Goal: Information Seeking & Learning: Learn about a topic

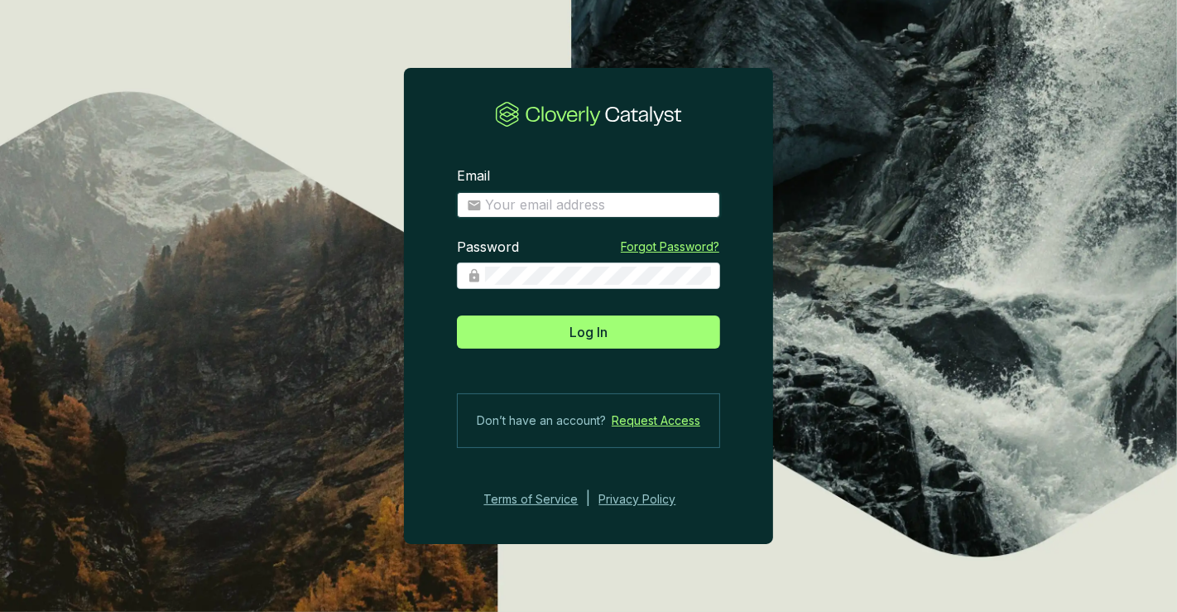
click at [570, 200] on input "Email" at bounding box center [597, 205] width 225 height 18
type input "amelia@bioforestal.mx"
click at [457, 315] on button "Log In" at bounding box center [588, 331] width 263 height 33
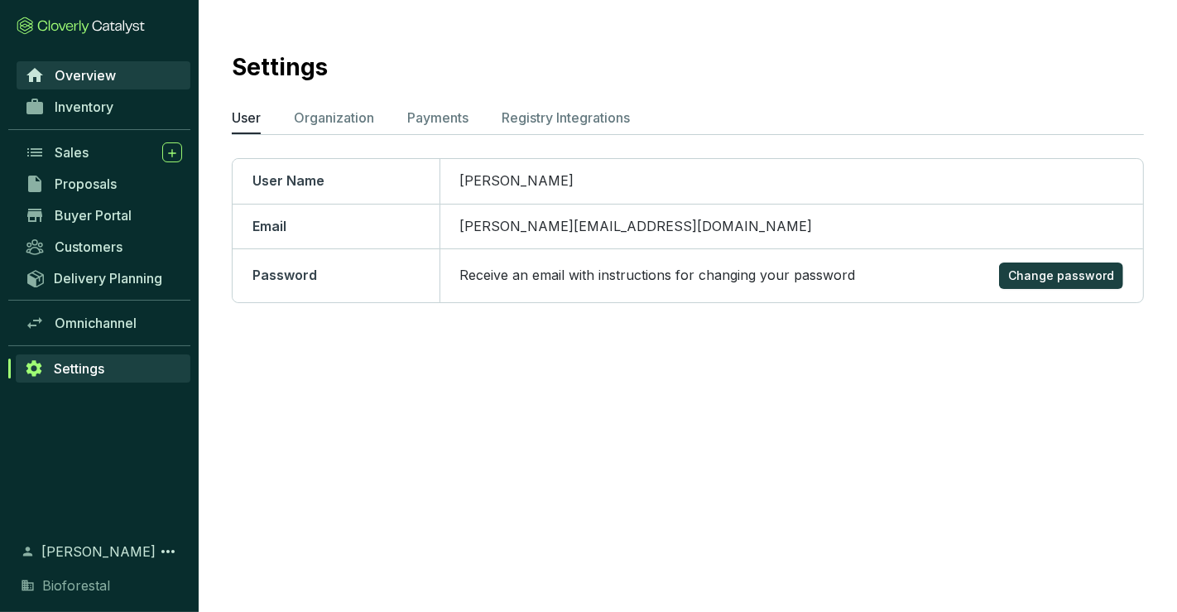
click at [73, 85] on link "Overview" at bounding box center [104, 75] width 174 height 28
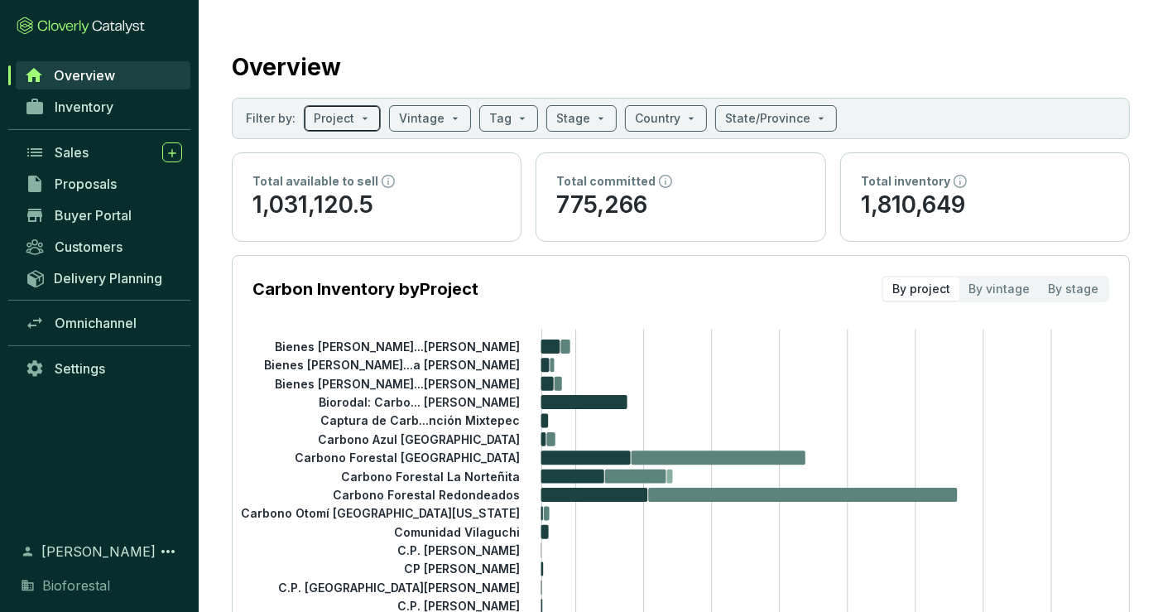
click at [339, 119] on input "search" at bounding box center [334, 118] width 41 height 25
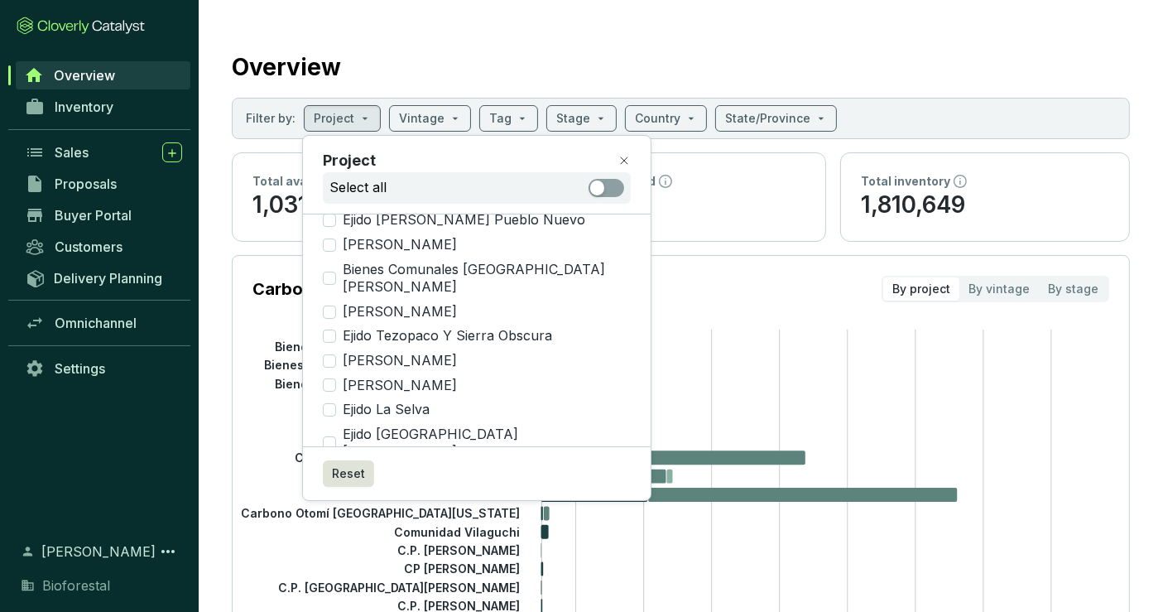
scroll to position [977, 0]
click at [671, 55] on div "Overview" at bounding box center [681, 63] width 898 height 41
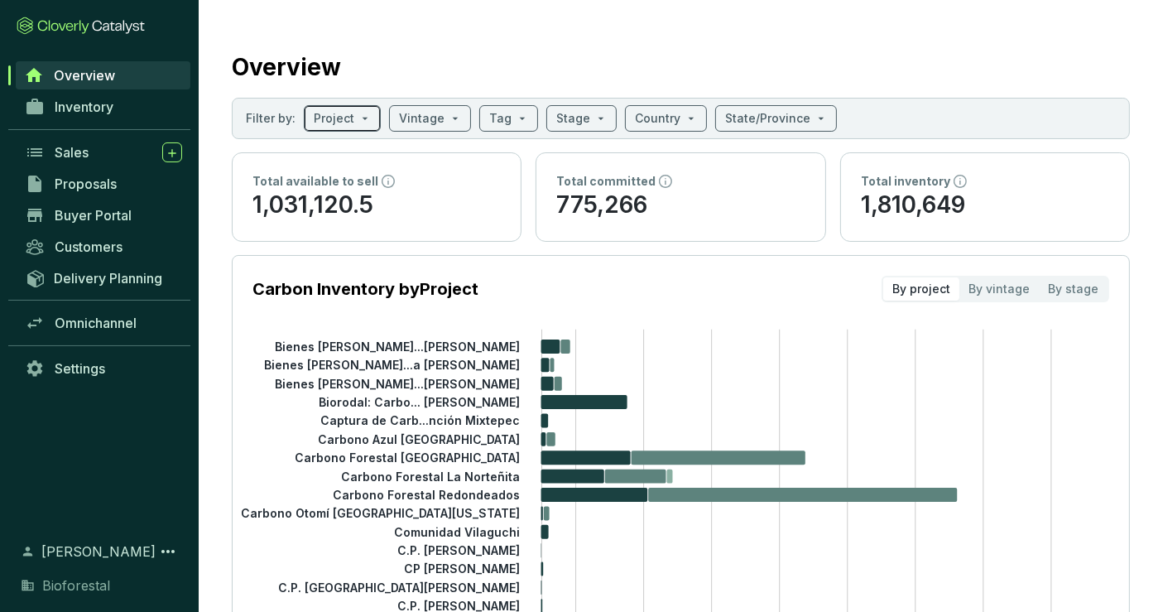
click at [361, 122] on span at bounding box center [342, 118] width 57 height 25
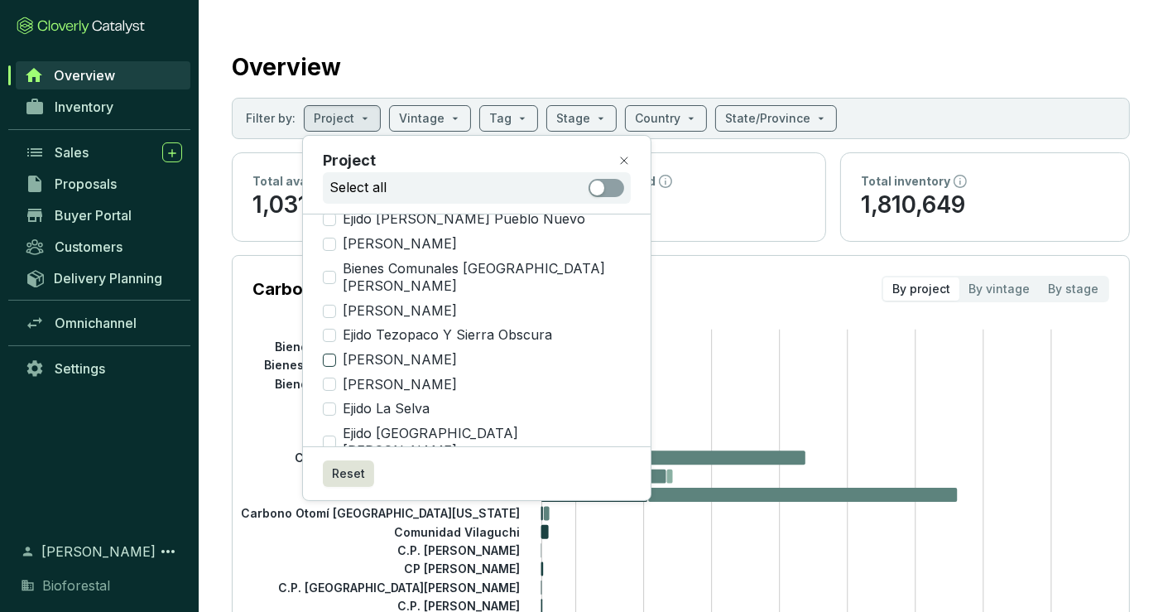
click at [385, 351] on span "[PERSON_NAME]" at bounding box center [400, 360] width 128 height 18
click at [336, 354] on input "[PERSON_NAME]" at bounding box center [329, 360] width 13 height 13
checkbox input "true"
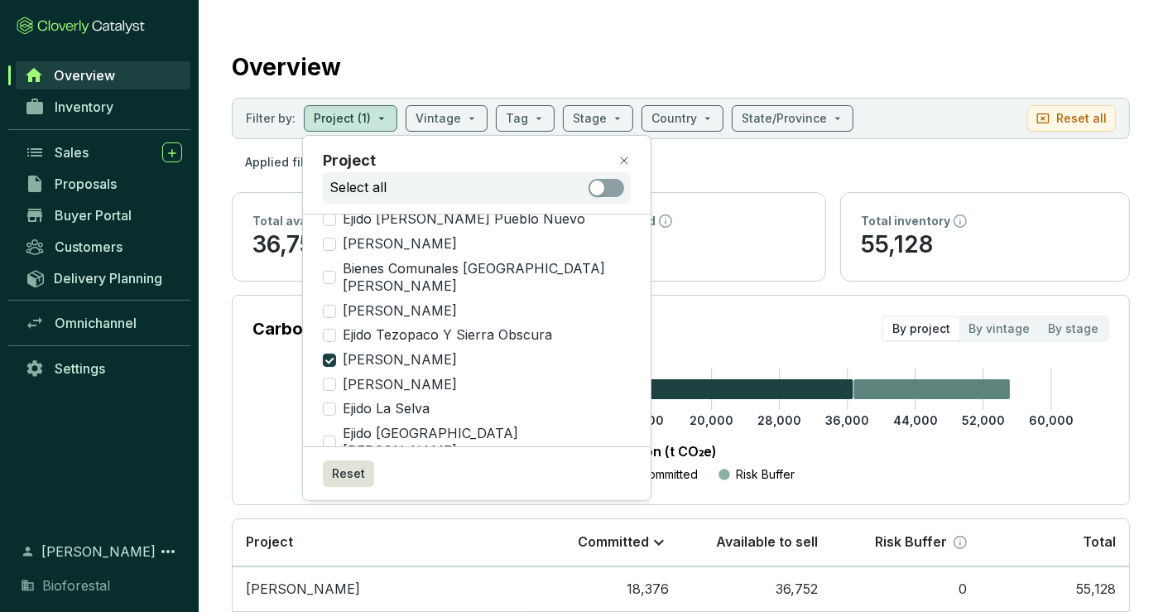
click at [909, 106] on section "Filter by: Project (1) Vintage Tag Stage Country State/Province Reset all" at bounding box center [681, 118] width 898 height 41
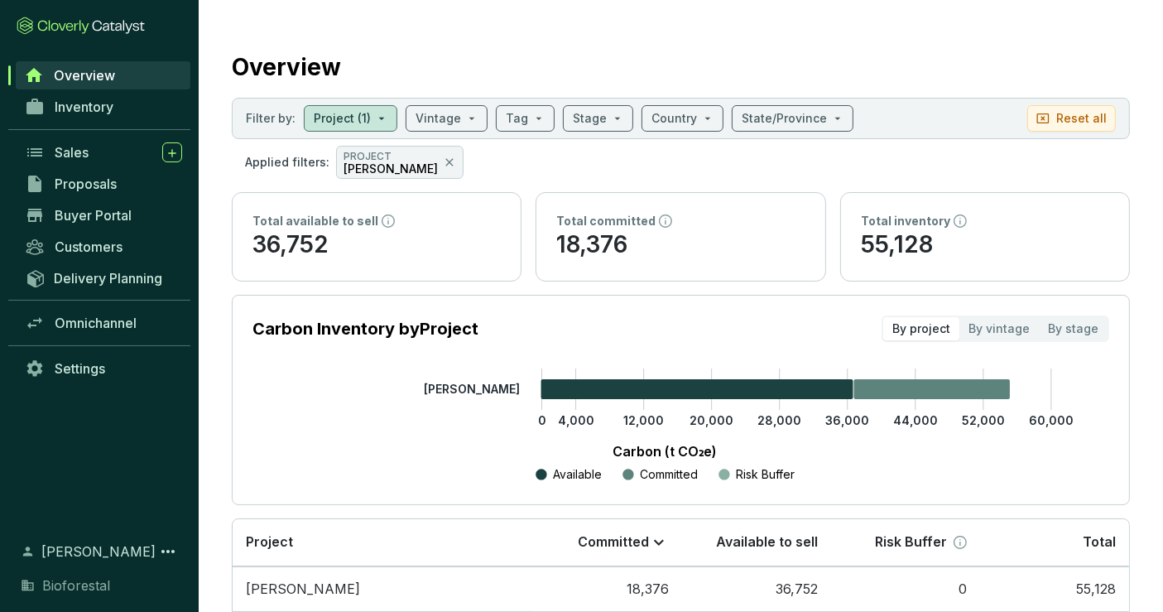
scroll to position [84, 0]
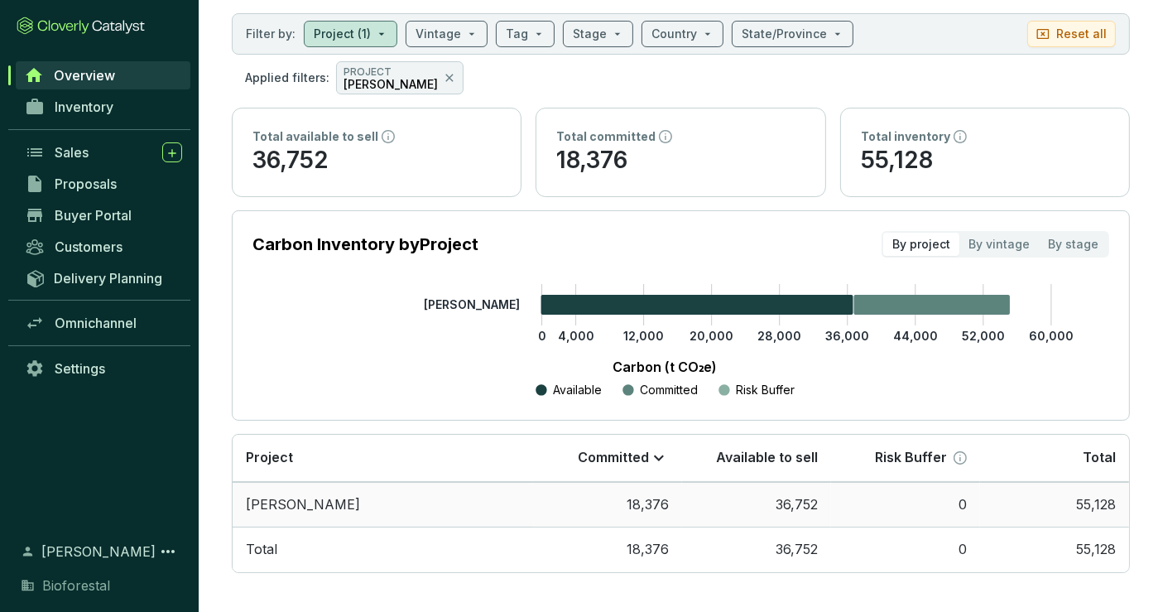
click at [787, 495] on td "36,752" at bounding box center [756, 505] width 149 height 46
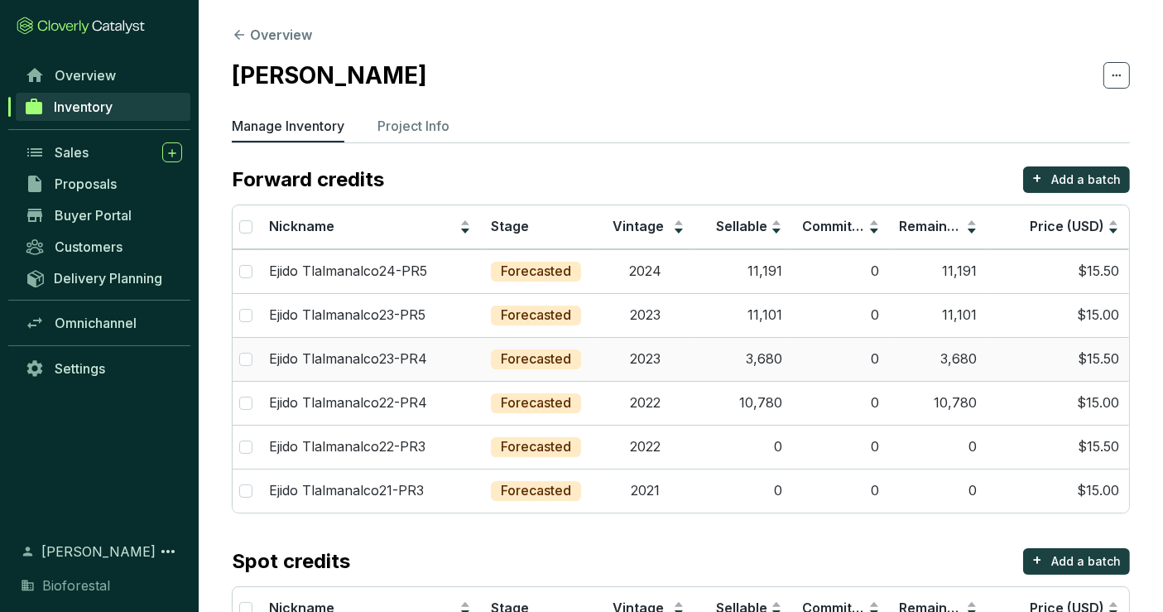
scroll to position [137, 0]
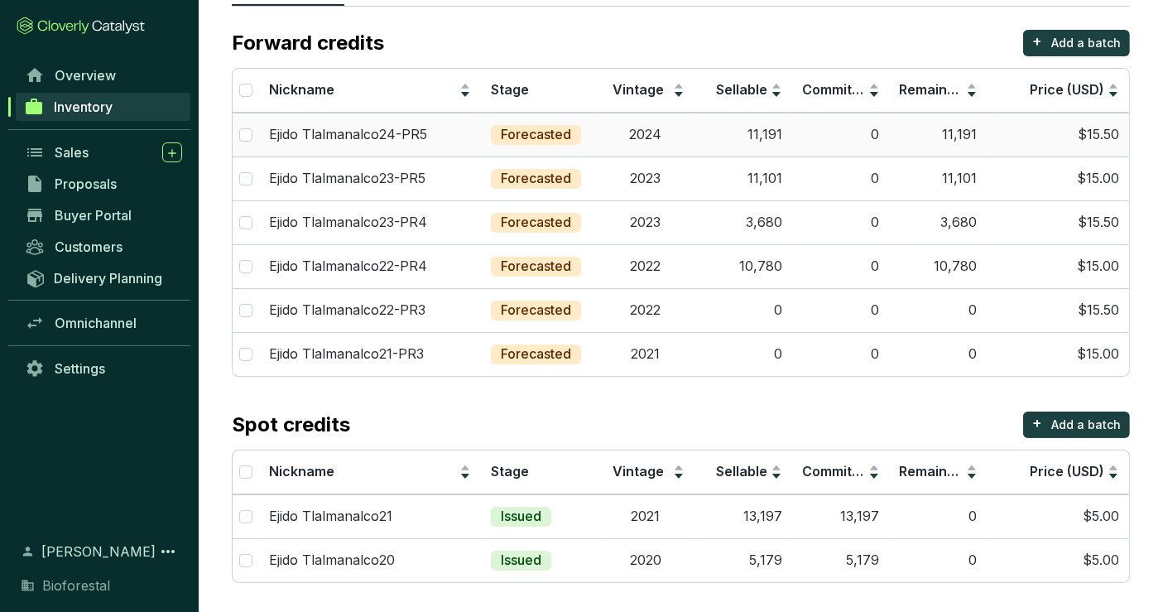
click at [548, 128] on p "Forecasted" at bounding box center [536, 135] width 70 height 18
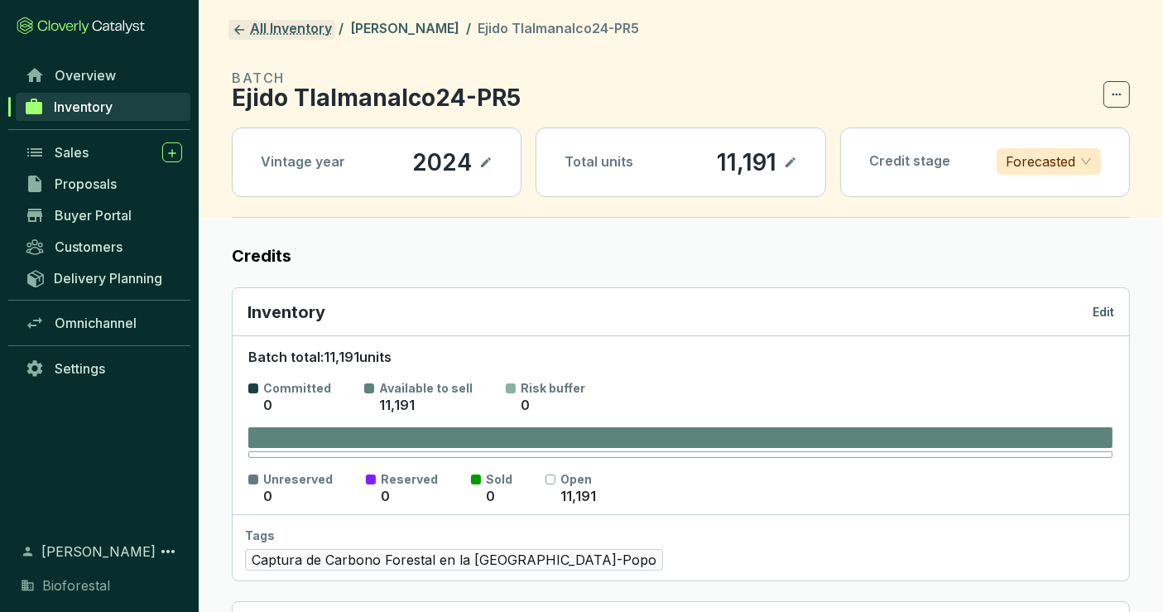
click at [249, 34] on link "All Inventory" at bounding box center [282, 30] width 107 height 20
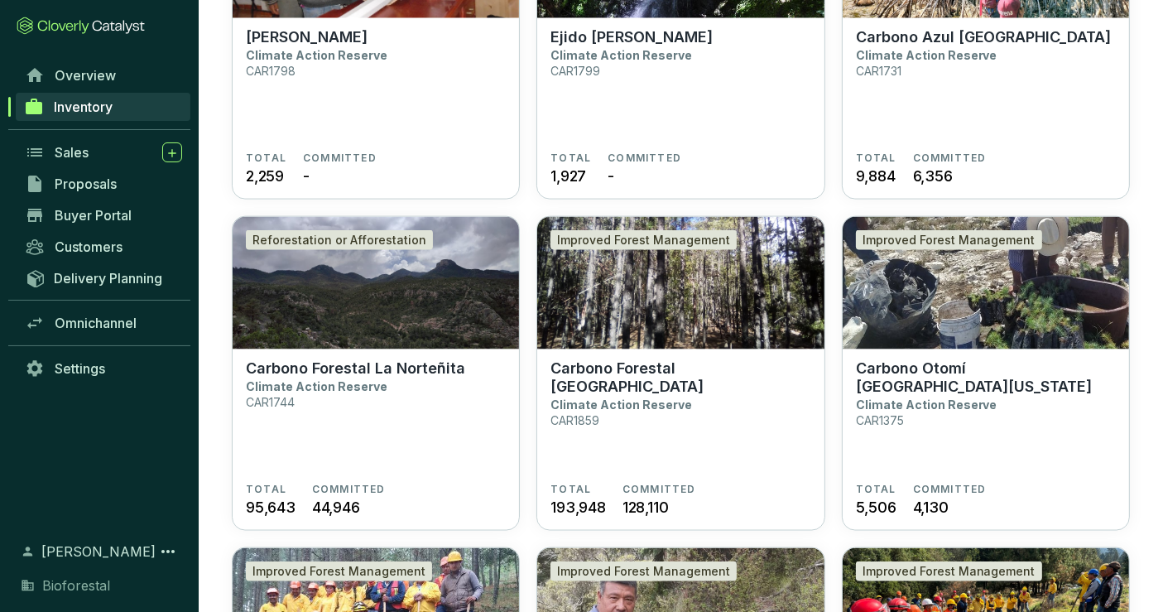
scroll to position [2259, 0]
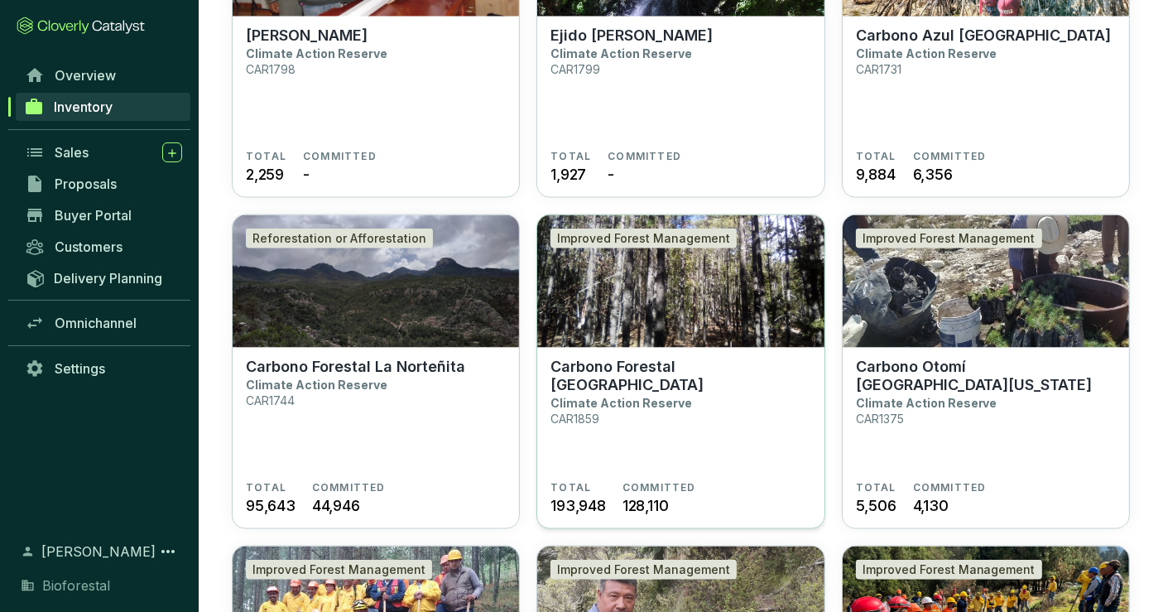
click at [636, 359] on p "Carbono Forestal [GEOGRAPHIC_DATA]" at bounding box center [681, 376] width 260 height 36
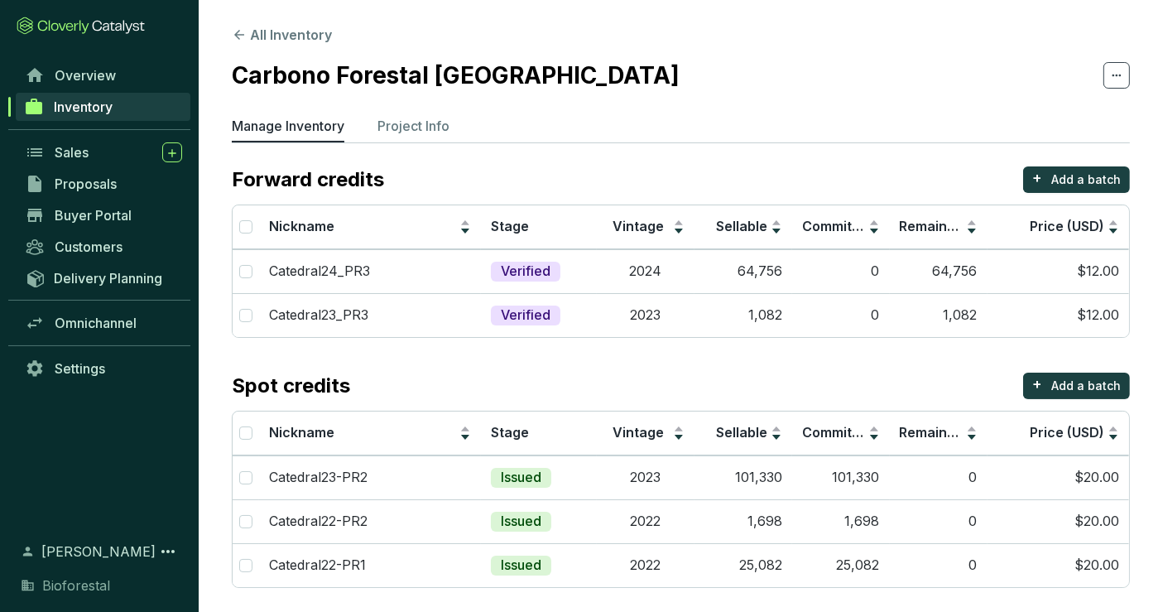
scroll to position [5, 0]
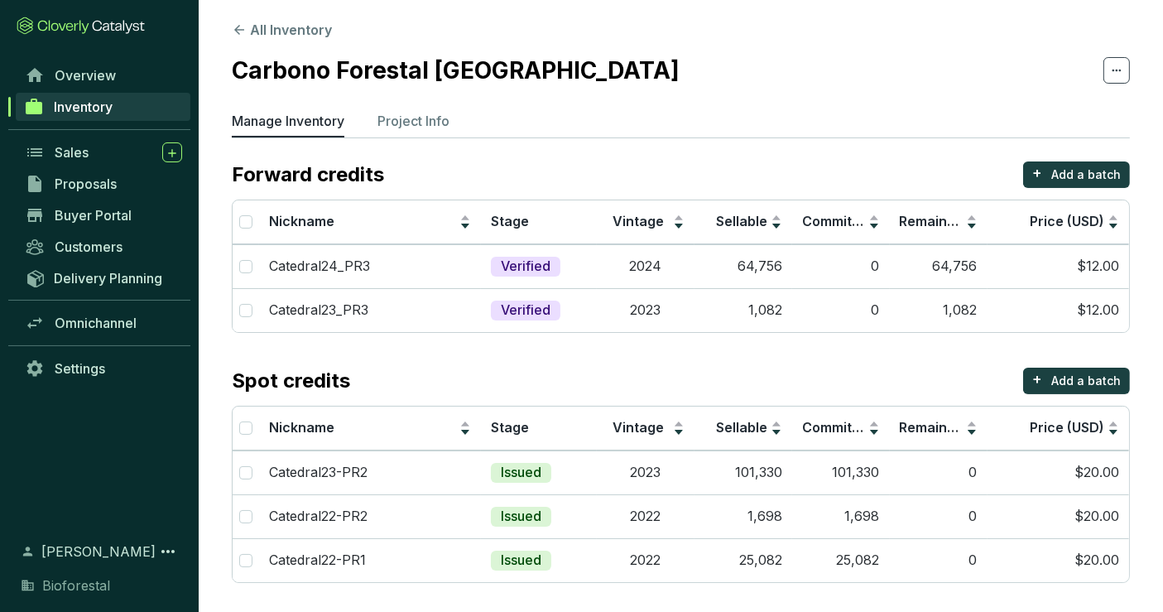
click at [973, 4] on section "All Inventory Carbono Forestal La Catedral Manage Inventory Project Info Forwar…" at bounding box center [681, 305] width 965 height 621
click at [112, 112] on span "Inventory" at bounding box center [83, 107] width 59 height 17
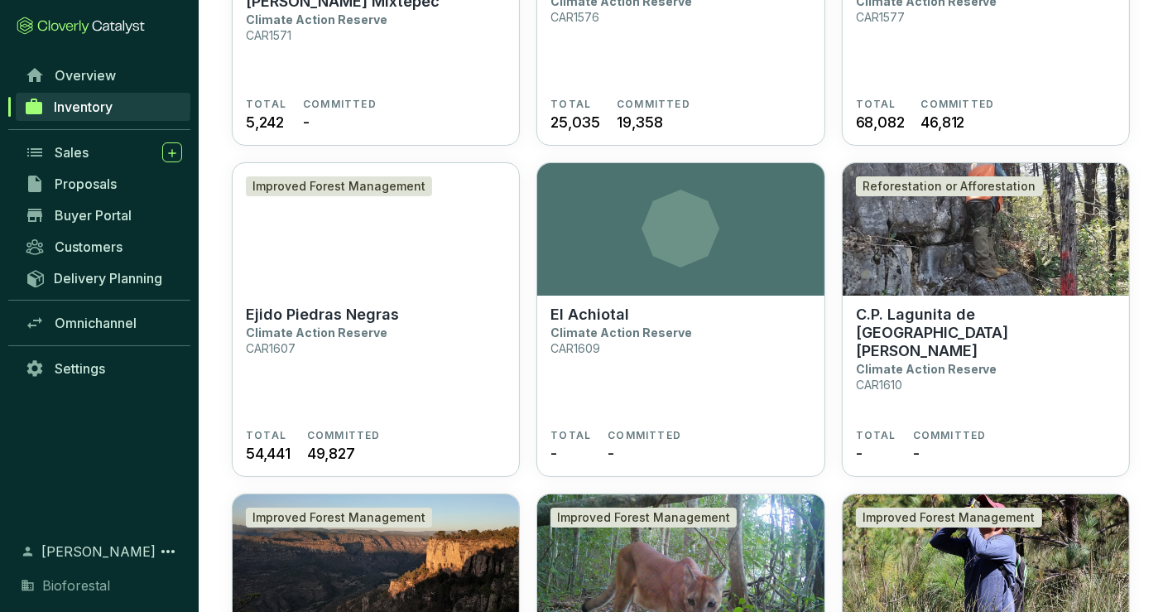
scroll to position [3819, 0]
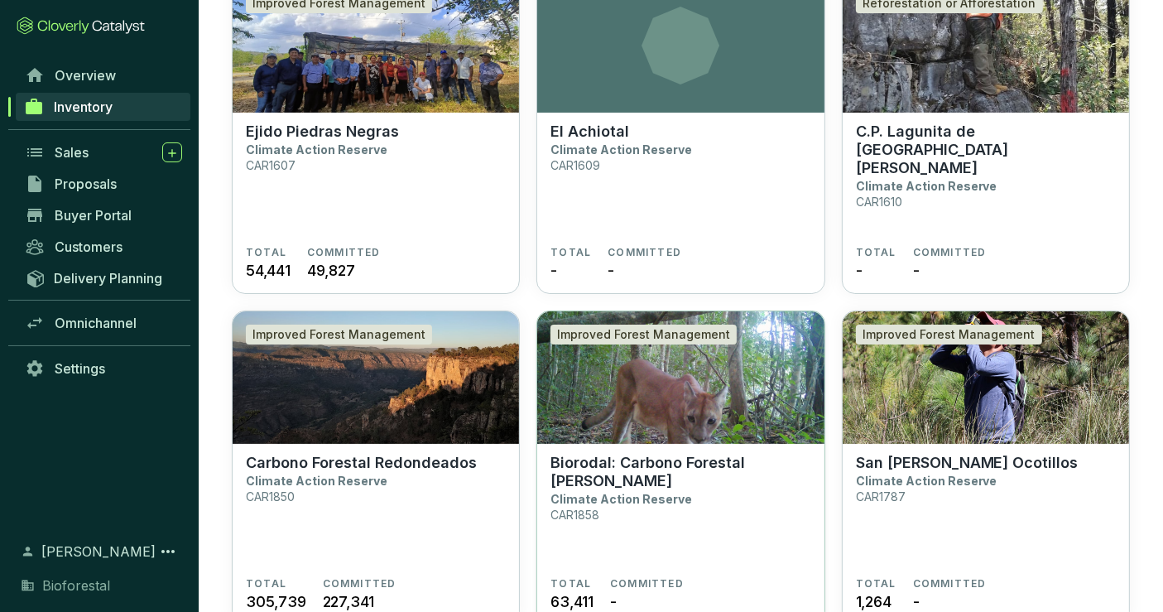
click at [705, 379] on img at bounding box center [680, 377] width 286 height 132
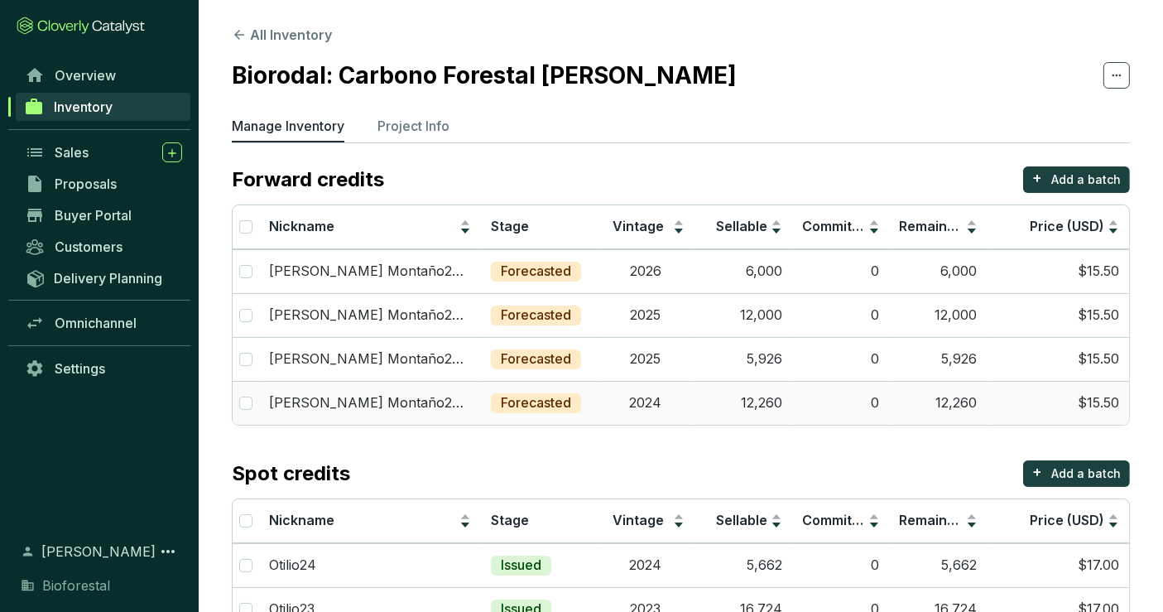
scroll to position [93, 0]
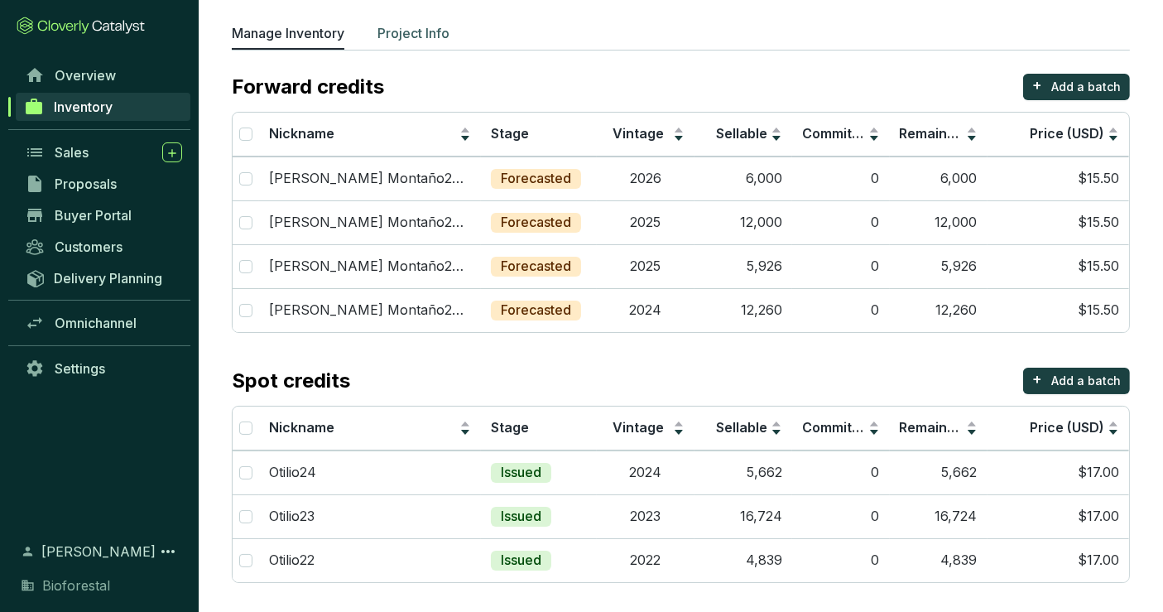
click at [427, 26] on p "Project Info" at bounding box center [414, 33] width 72 height 20
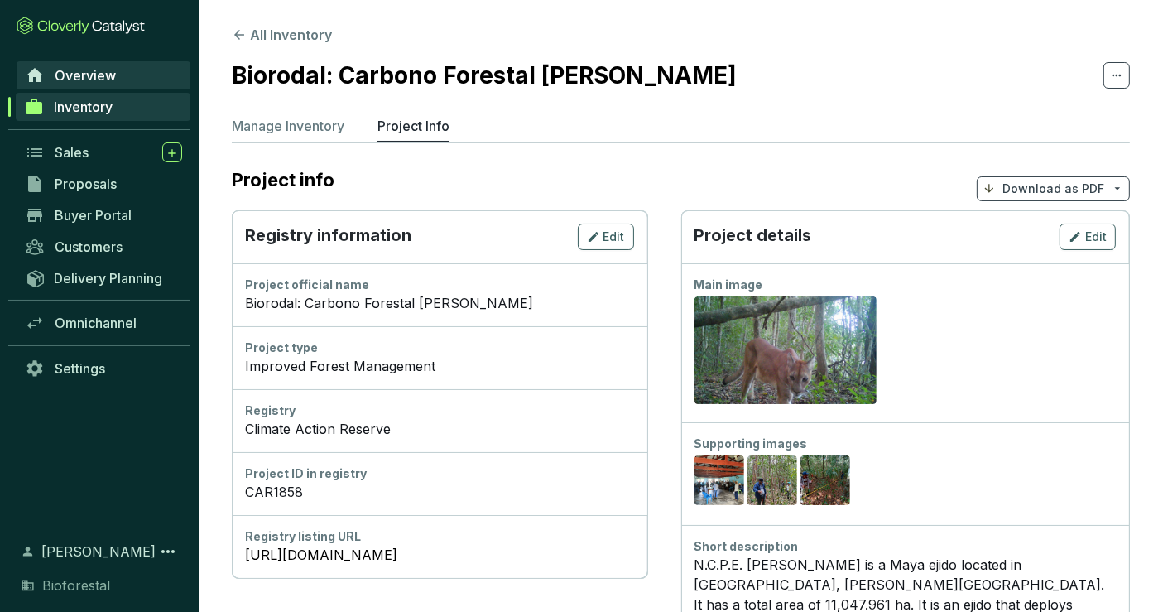
click at [119, 79] on link "Overview" at bounding box center [104, 75] width 174 height 28
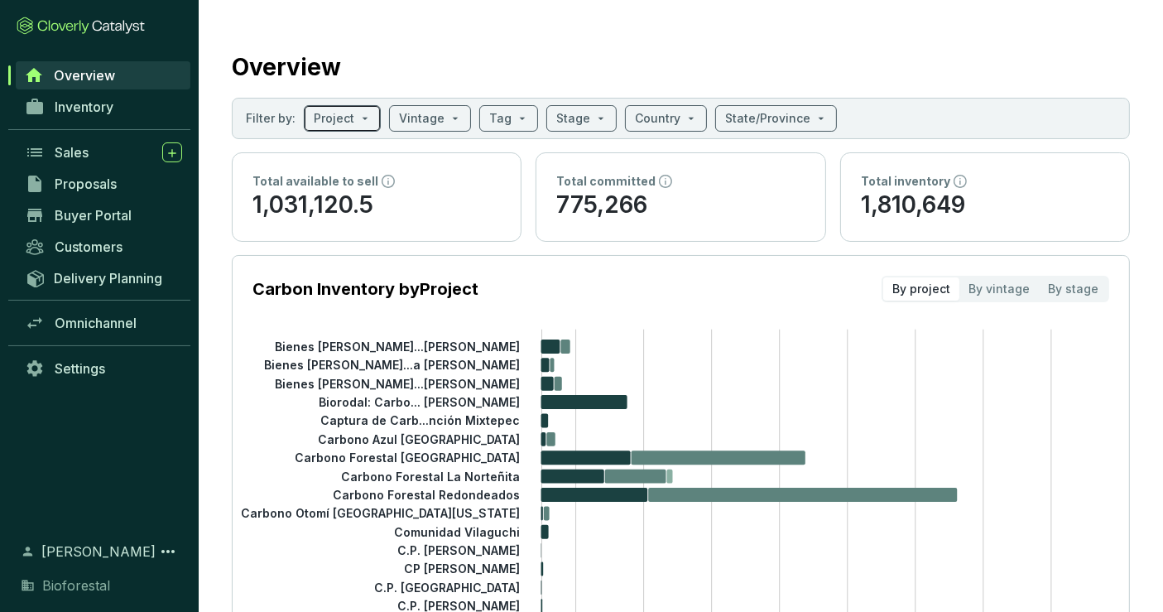
click at [358, 124] on span at bounding box center [342, 118] width 57 height 25
click at [1031, 118] on section "Filter by: Project Vintage Tag Stage Country State/Province" at bounding box center [681, 118] width 898 height 41
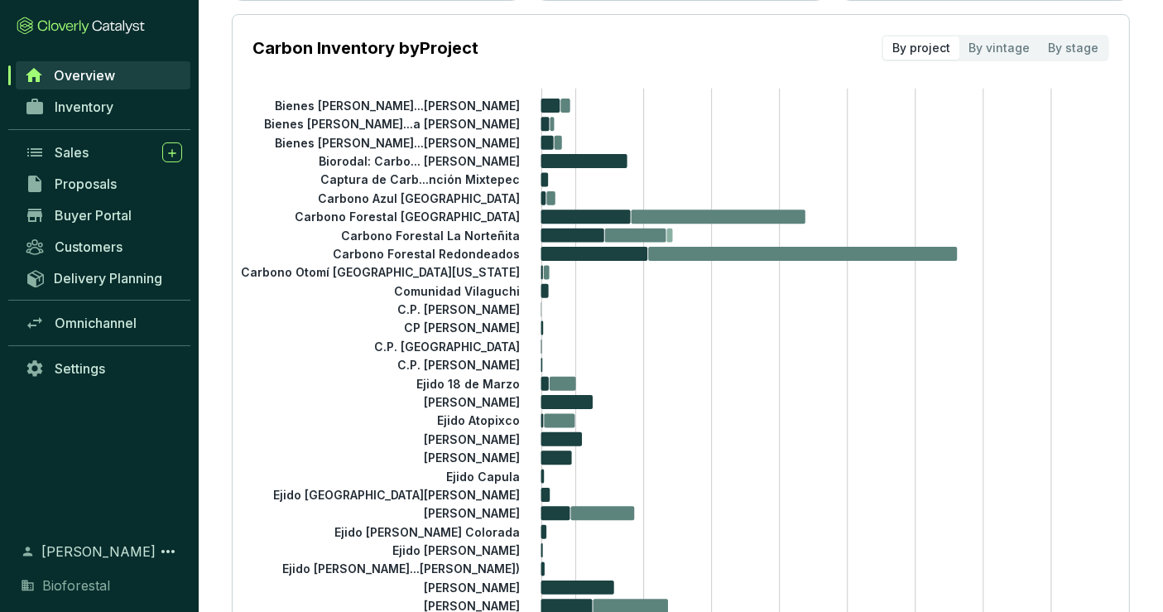
scroll to position [238, 0]
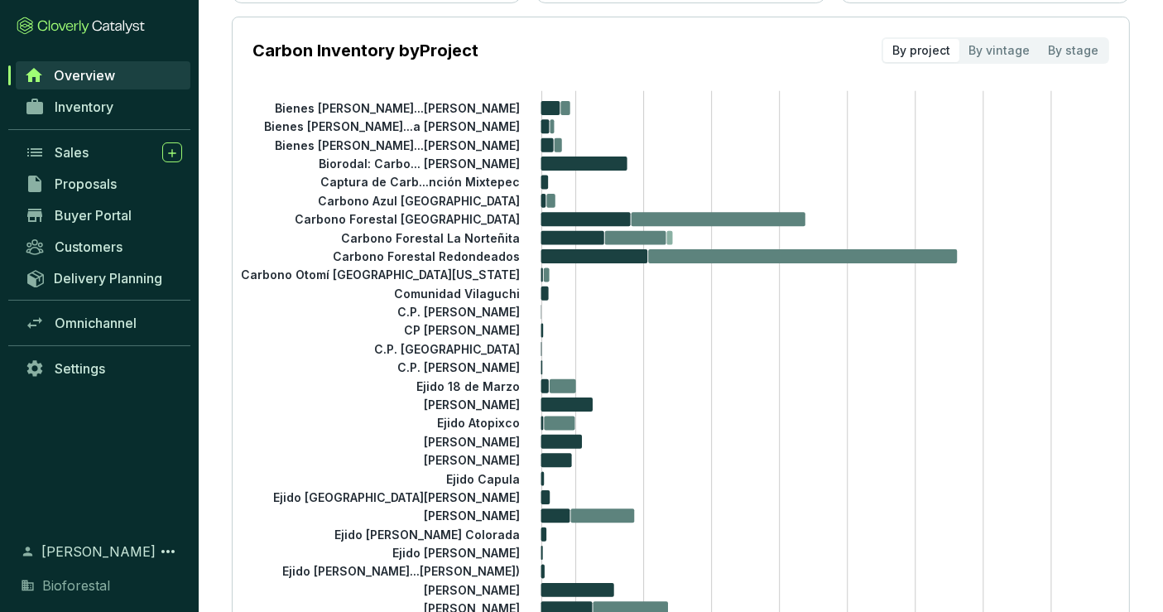
click at [492, 164] on tspan "Biorodal: Carbo... [PERSON_NAME]" at bounding box center [419, 163] width 201 height 14
click at [556, 212] on icon at bounding box center [585, 219] width 89 height 14
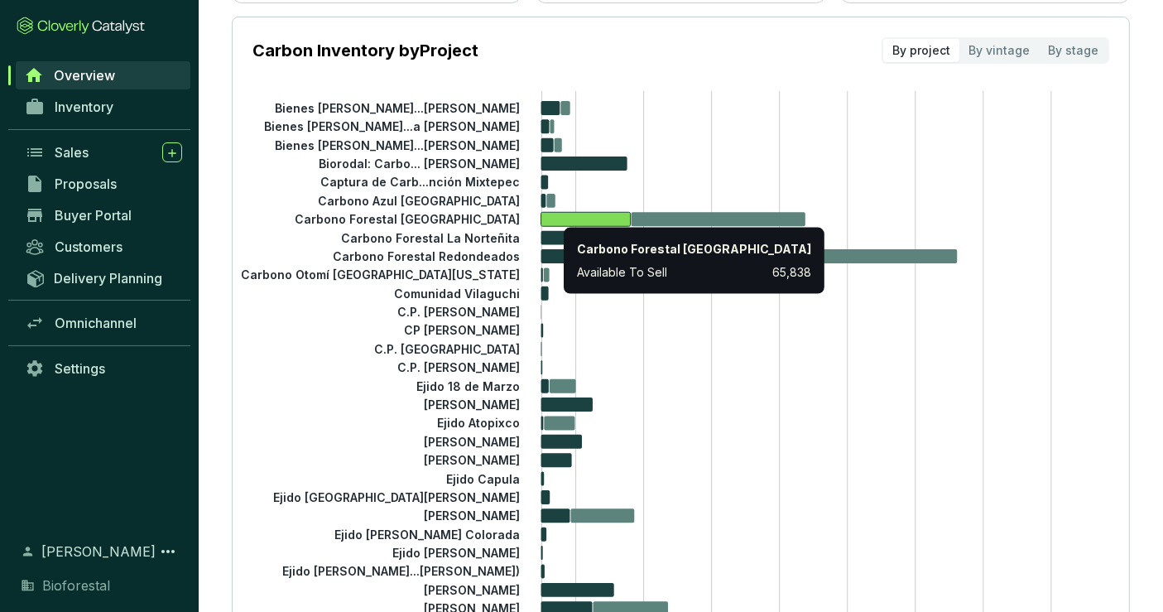
click at [495, 157] on tspan "Biorodal: Carbo... [PERSON_NAME]" at bounding box center [419, 163] width 201 height 14
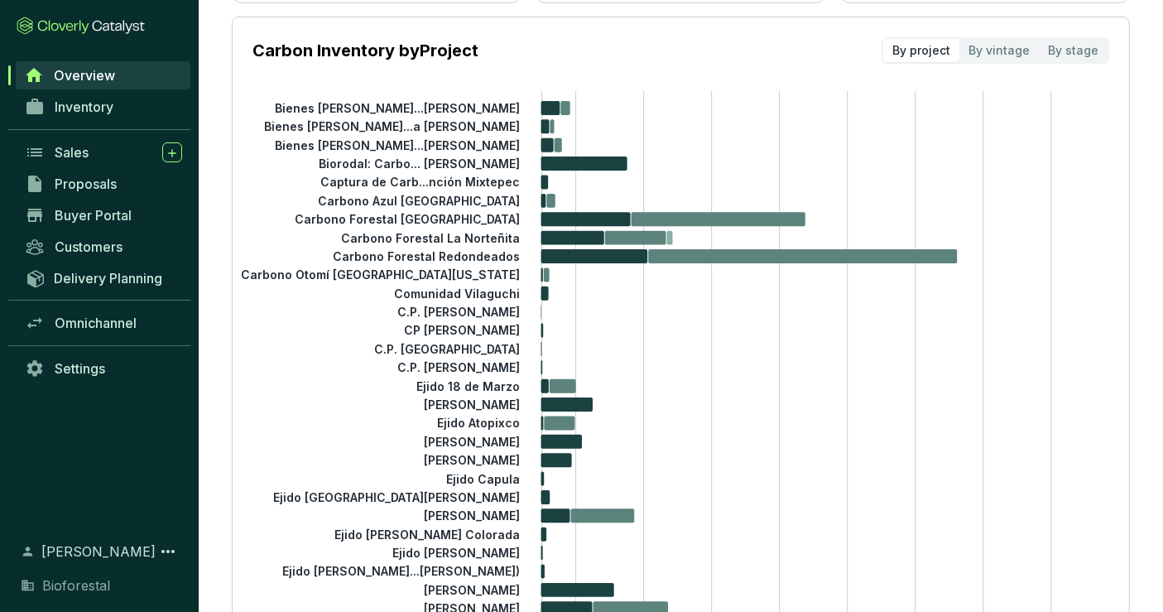
click at [489, 160] on tspan "Biorodal: Carbo... [PERSON_NAME]" at bounding box center [419, 163] width 201 height 14
click at [357, 159] on tspan "Biorodal: Carbo... [PERSON_NAME]" at bounding box center [419, 163] width 201 height 14
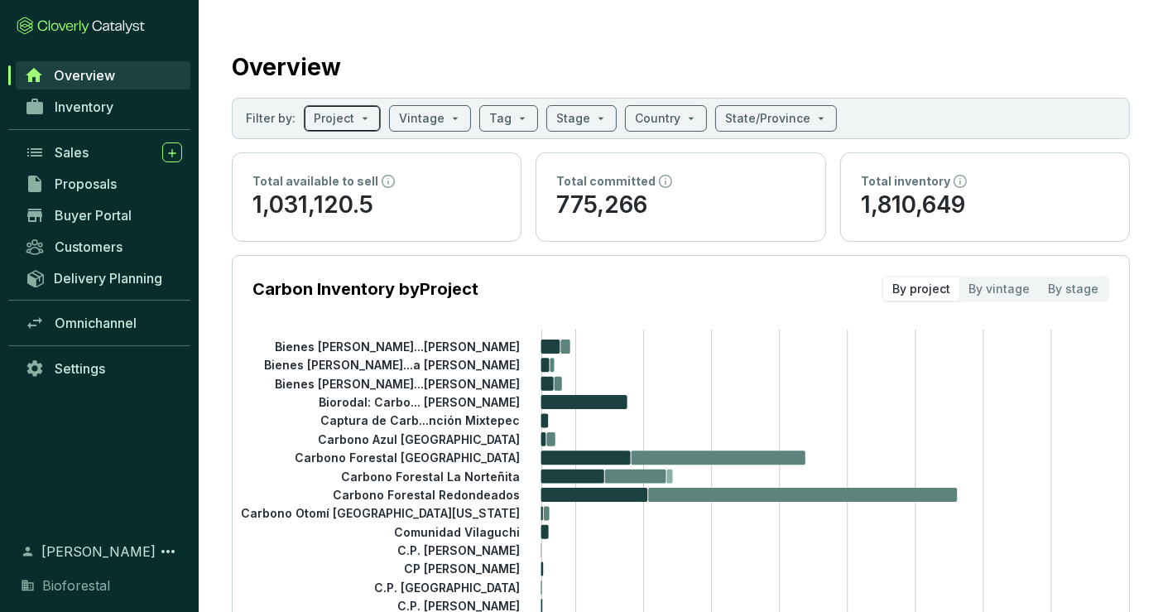
click at [343, 113] on input "search" at bounding box center [334, 118] width 41 height 25
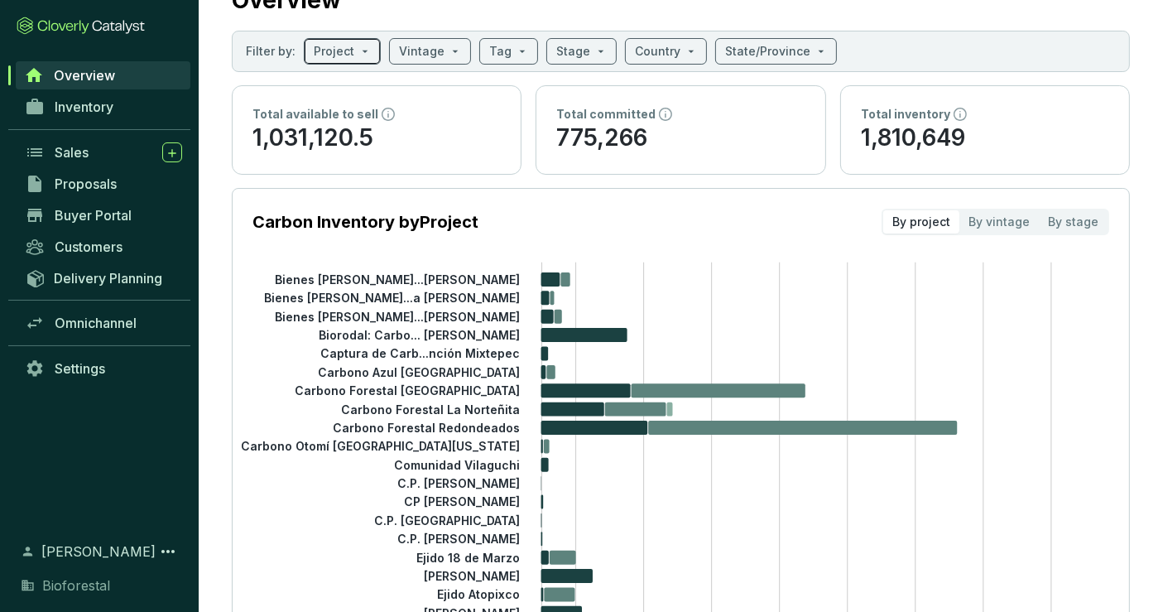
scroll to position [68, 0]
click at [365, 52] on span at bounding box center [342, 50] width 57 height 25
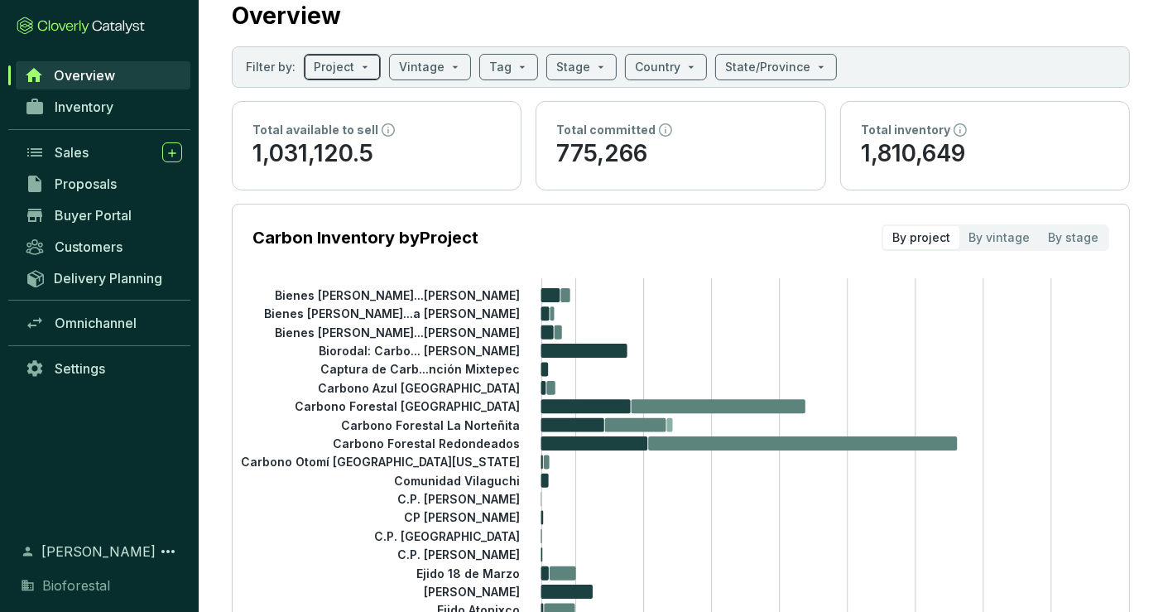
scroll to position [0, 0]
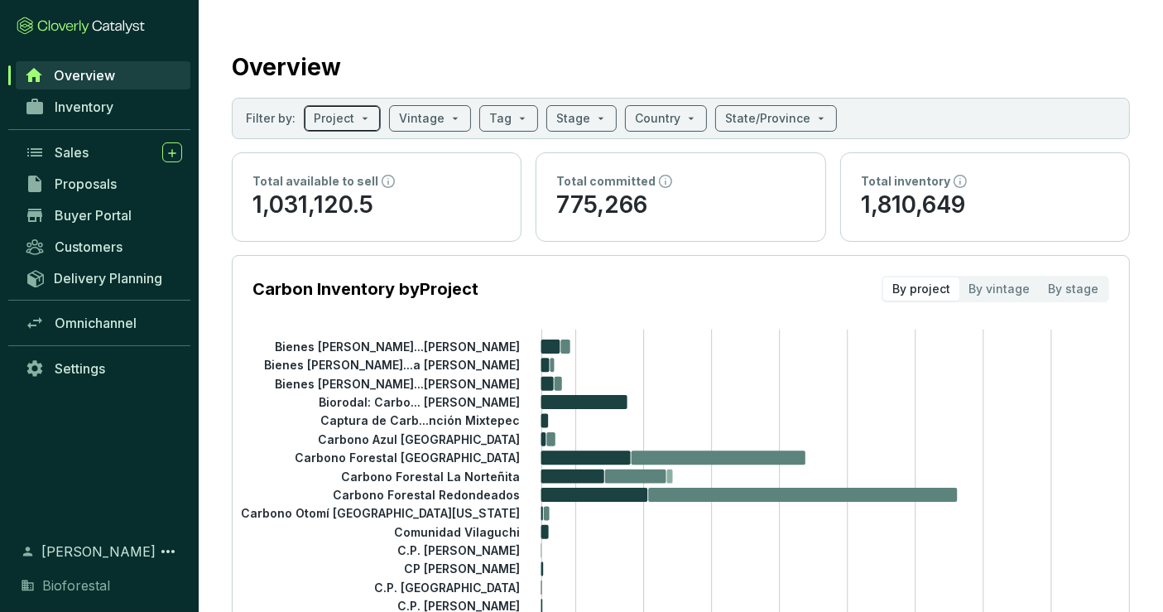
click at [345, 106] on input "search" at bounding box center [334, 118] width 41 height 25
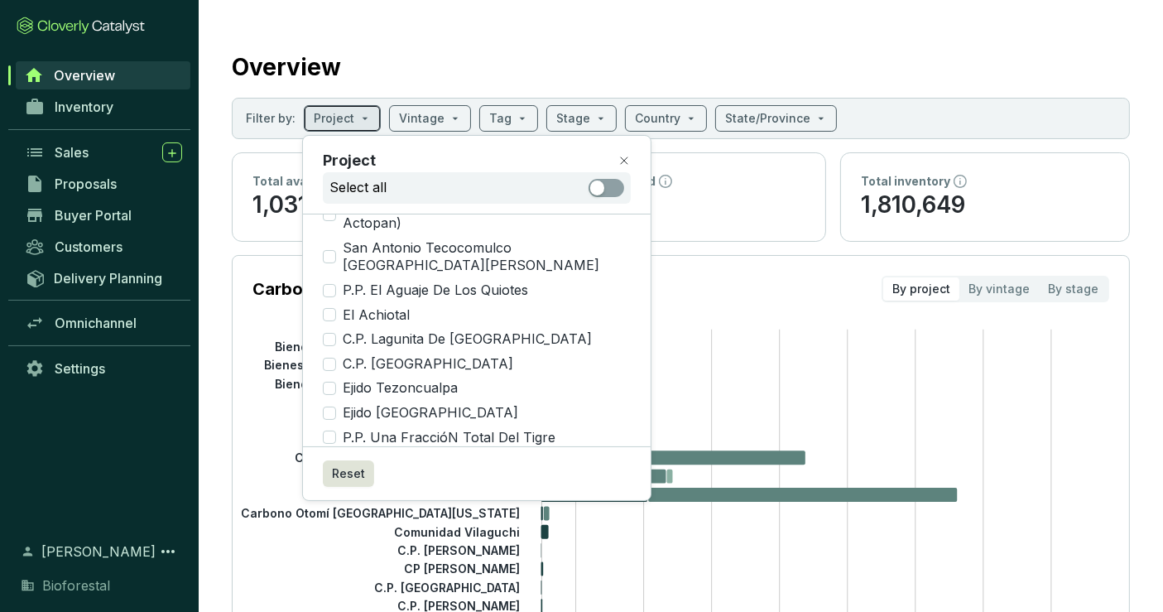
scroll to position [1431, 0]
click at [503, 452] on span "Biorodal: Carbono Forestal [PERSON_NAME]" at bounding box center [483, 470] width 295 height 36
click at [336, 464] on input "Biorodal: Carbono Forestal [PERSON_NAME]" at bounding box center [329, 470] width 13 height 13
checkbox input "true"
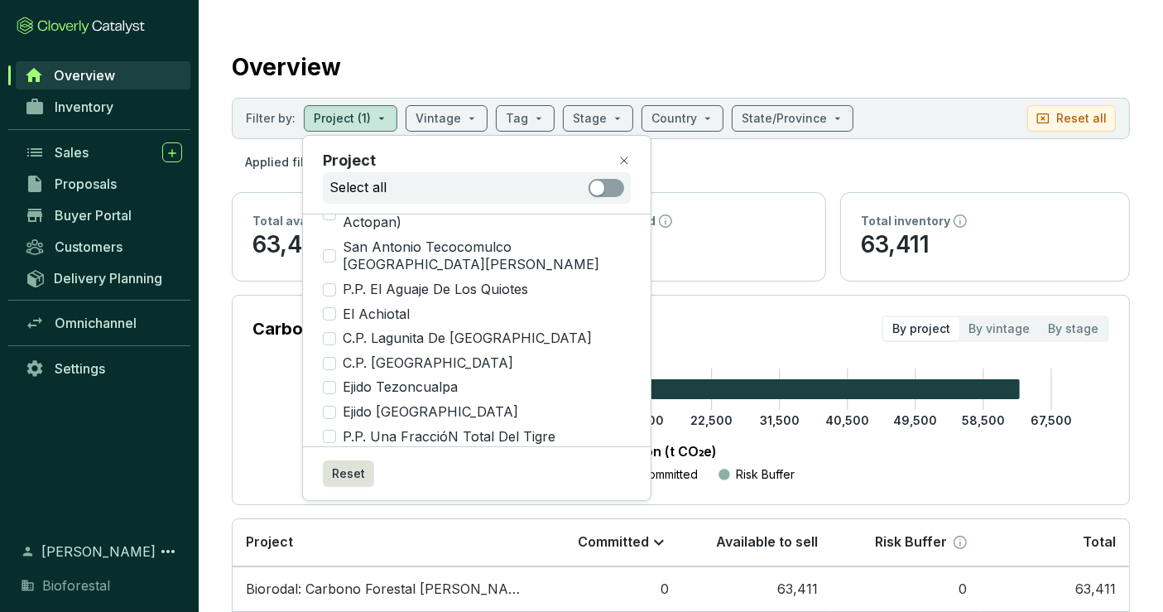
click at [641, 51] on div "Overview" at bounding box center [681, 63] width 898 height 41
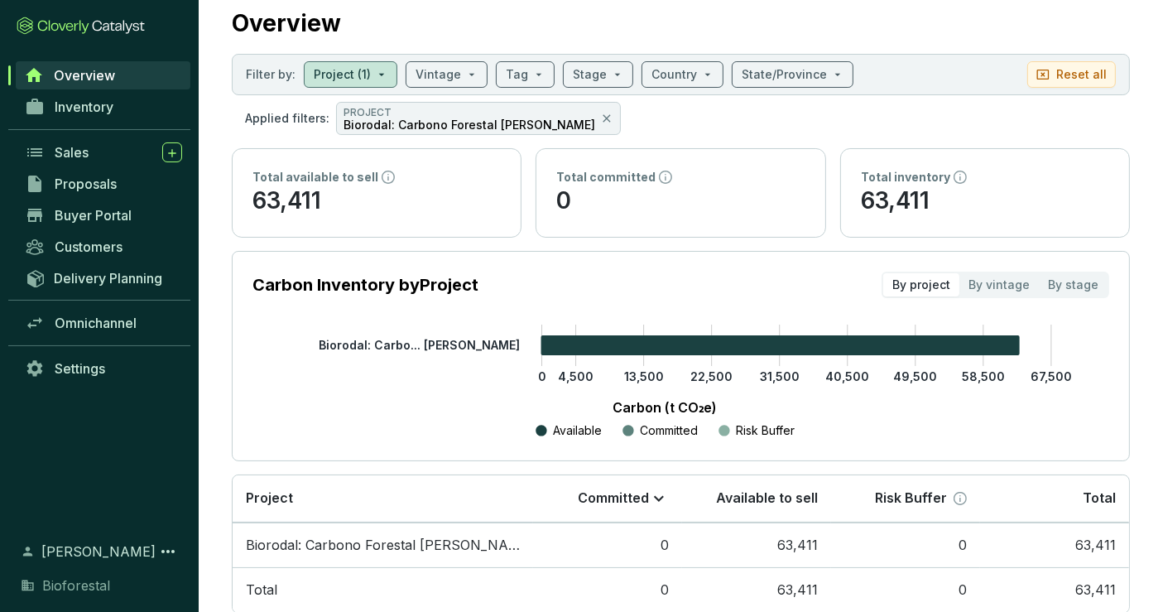
scroll to position [34, 0]
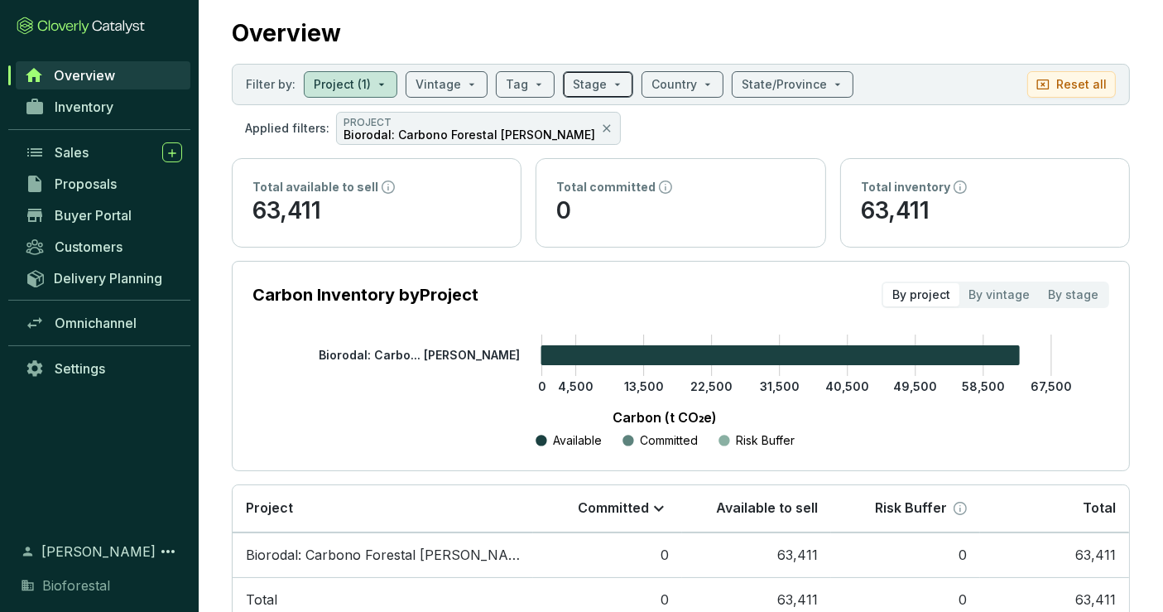
click at [591, 73] on input "search" at bounding box center [590, 84] width 34 height 25
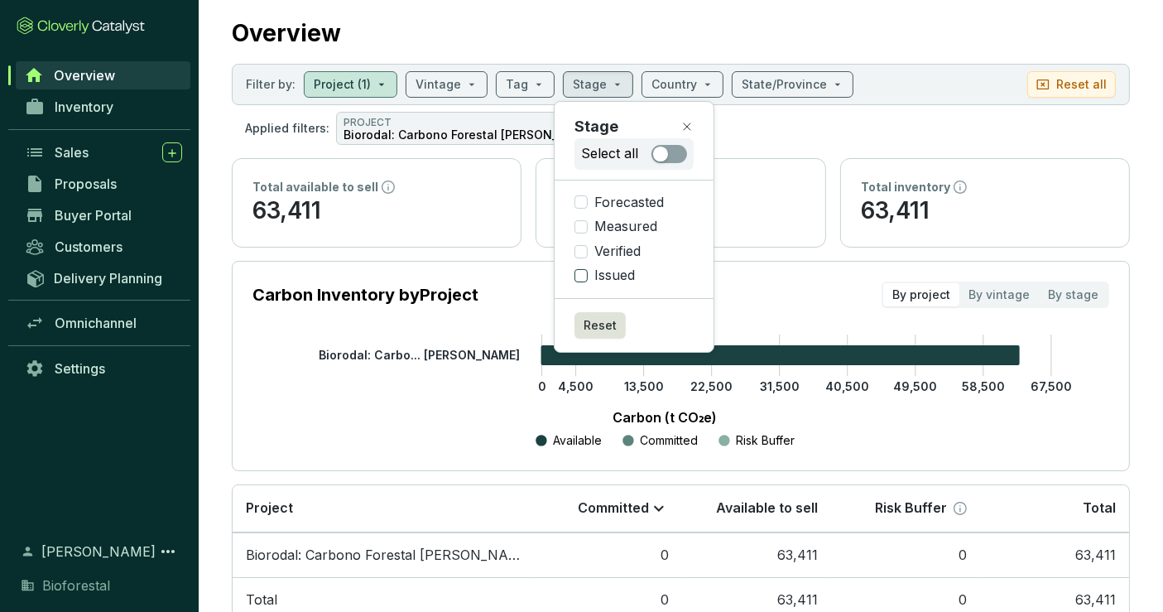
click at [616, 272] on span "Issued" at bounding box center [615, 276] width 54 height 18
click at [588, 272] on input "Issued" at bounding box center [581, 275] width 13 height 13
checkbox input "true"
click at [958, 39] on div "Overview" at bounding box center [681, 29] width 898 height 41
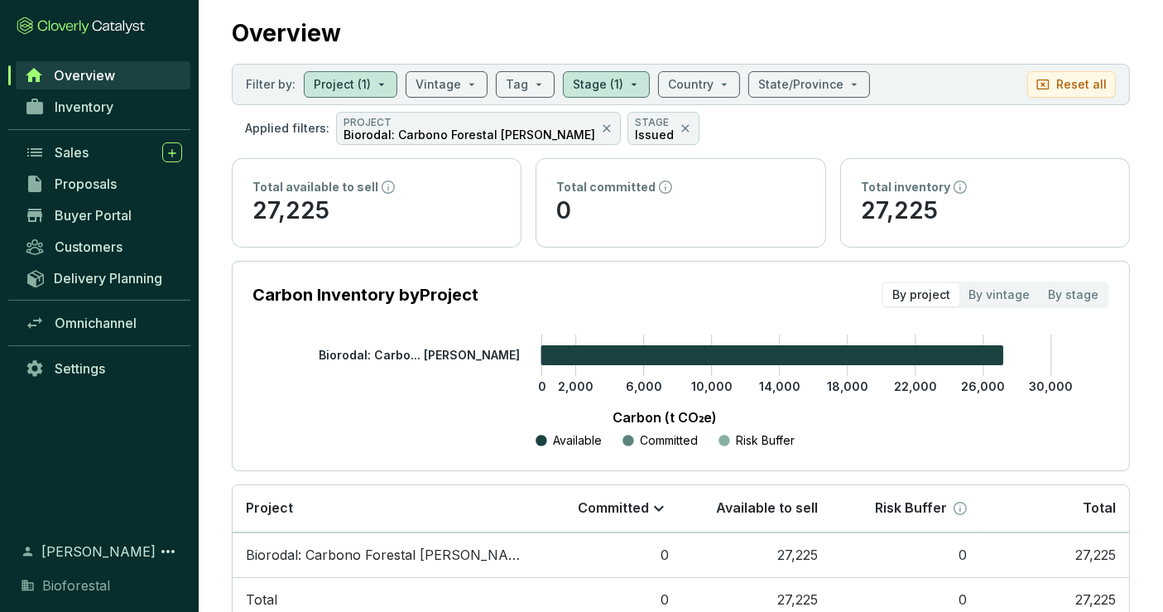
scroll to position [84, 0]
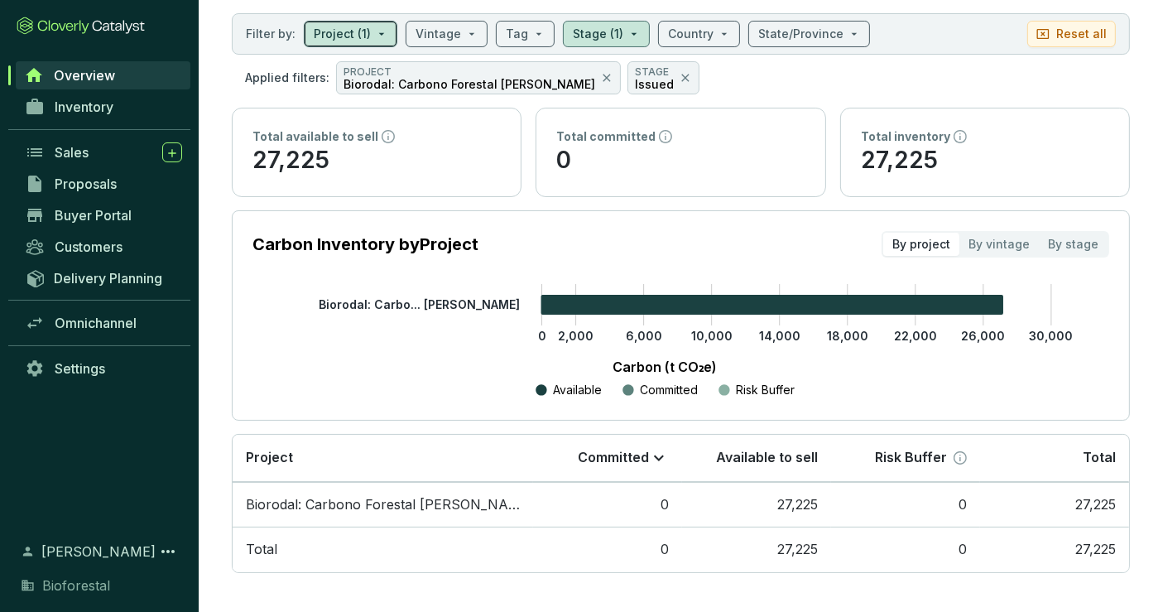
click at [349, 36] on input "search" at bounding box center [342, 34] width 57 height 25
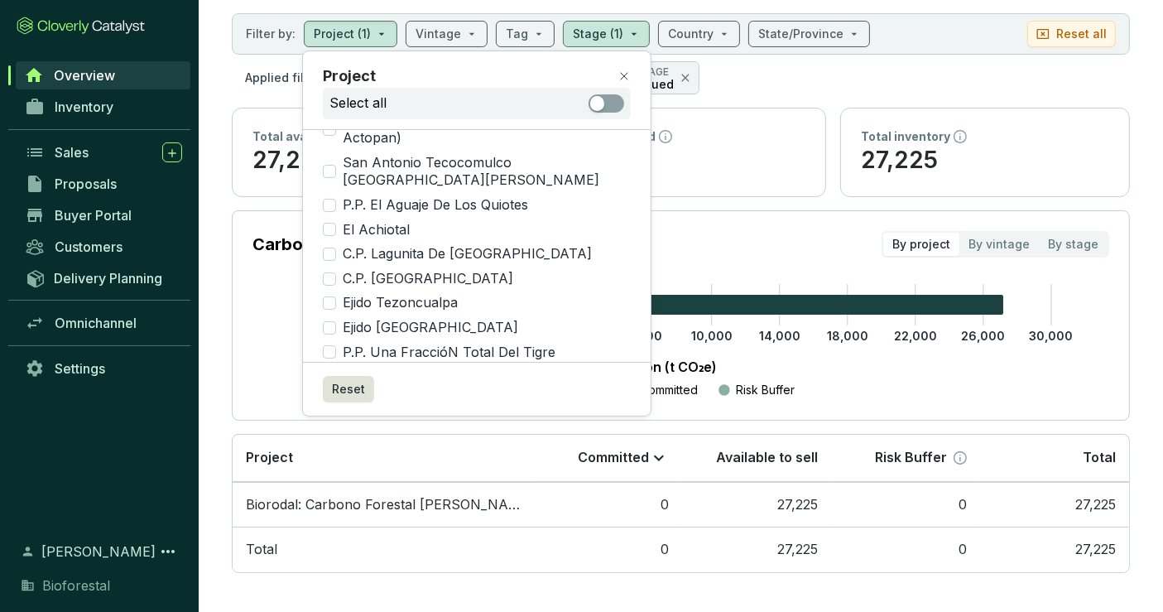
click at [329, 379] on input "Biorodal: Carbono Forestal [PERSON_NAME]" at bounding box center [329, 385] width 13 height 13
checkbox input "false"
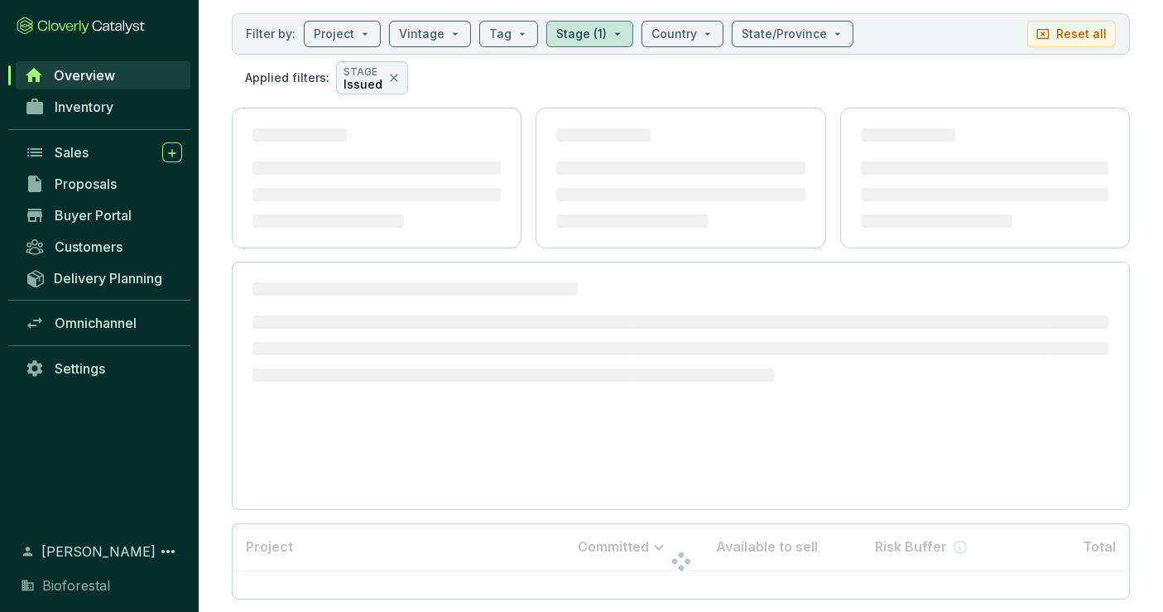
scroll to position [0, 0]
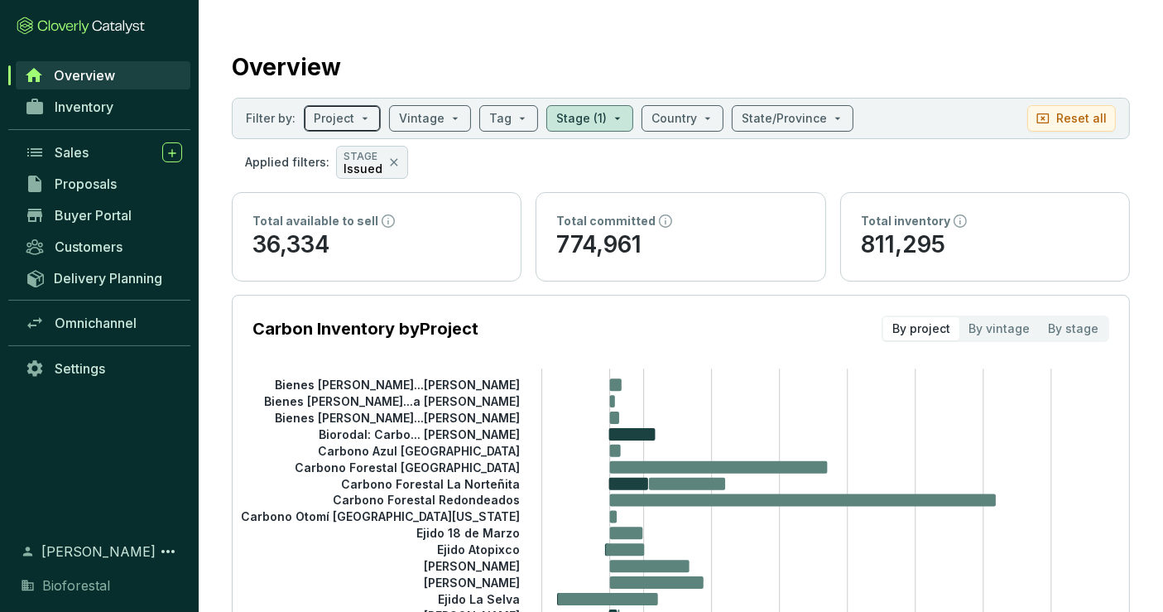
click at [342, 117] on input "search" at bounding box center [334, 118] width 41 height 25
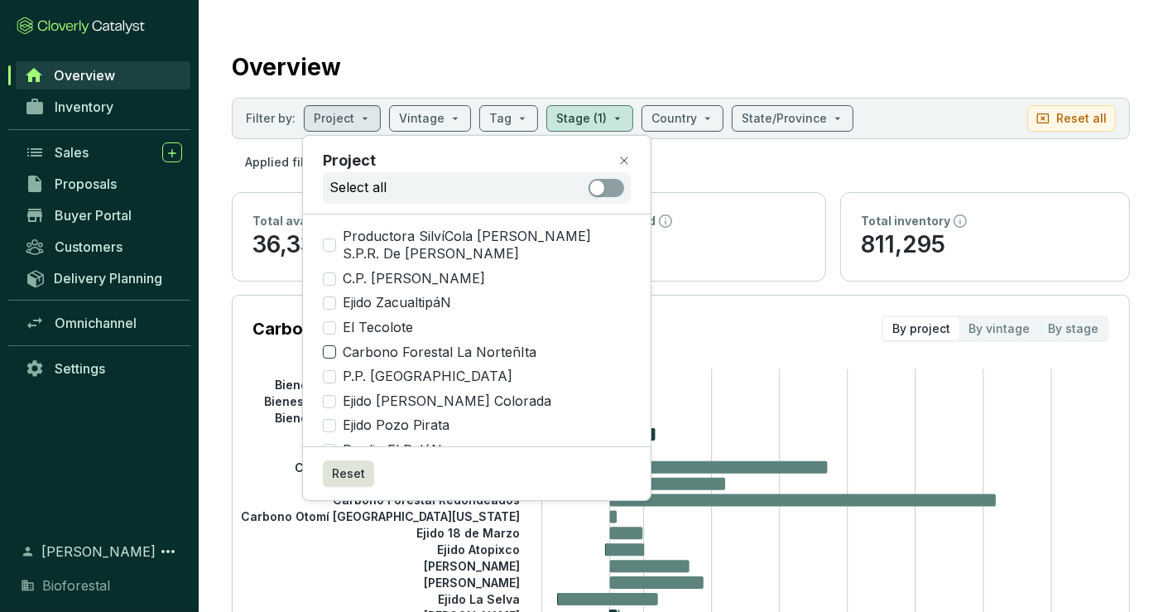
click at [529, 344] on span "Carbono Forestal La NorteñIta" at bounding box center [439, 353] width 207 height 18
click at [336, 345] on input "Carbono Forestal La NorteñIta" at bounding box center [329, 351] width 13 height 13
checkbox input "true"
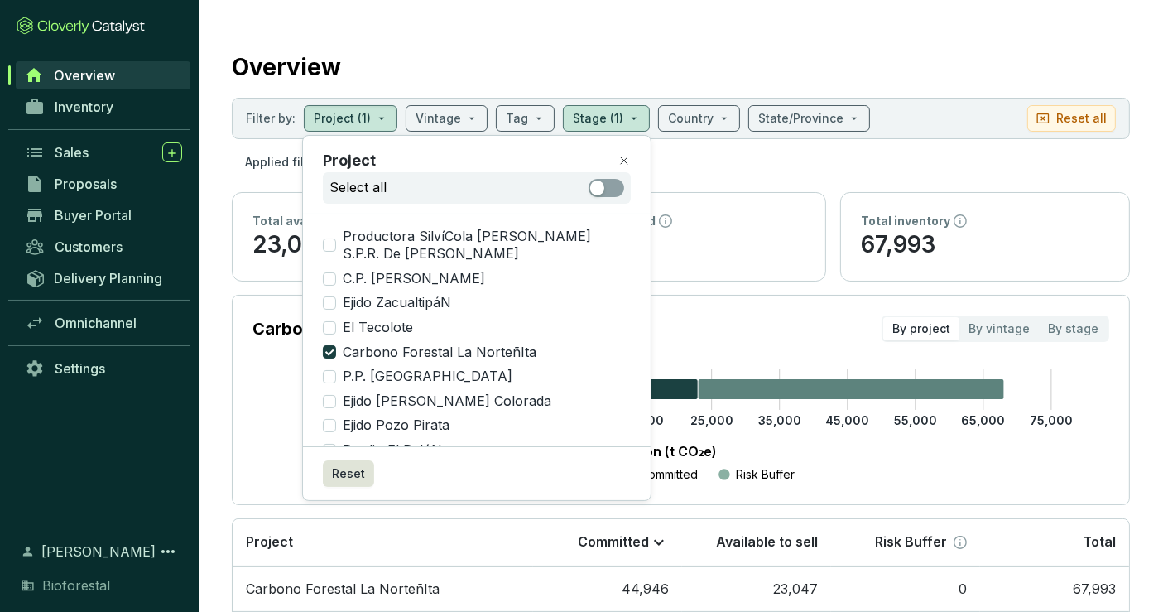
click at [932, 39] on section "Overview Filter by: Project (1) Vintage Tag Stage (1) Country State/Province Re…" at bounding box center [681, 350] width 965 height 700
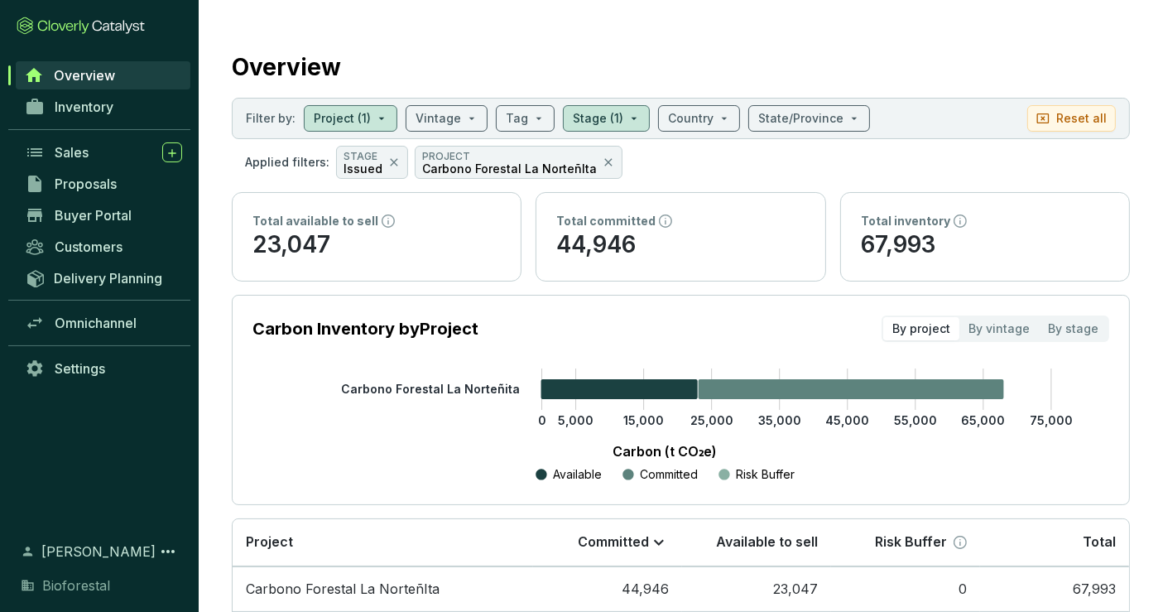
scroll to position [84, 0]
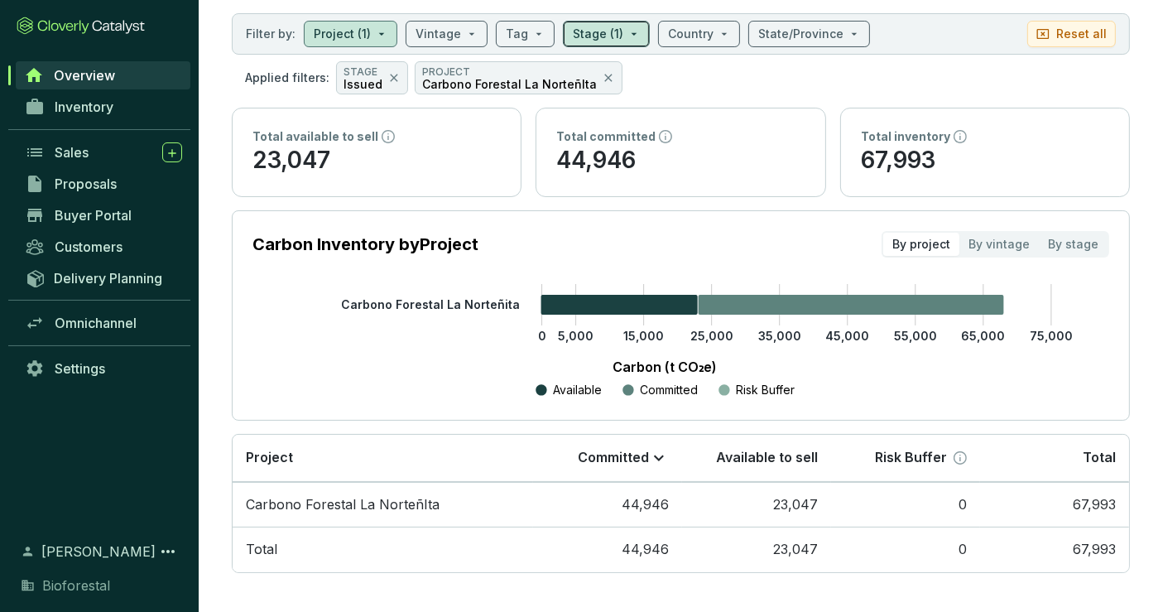
click at [611, 32] on input "search" at bounding box center [598, 34] width 51 height 25
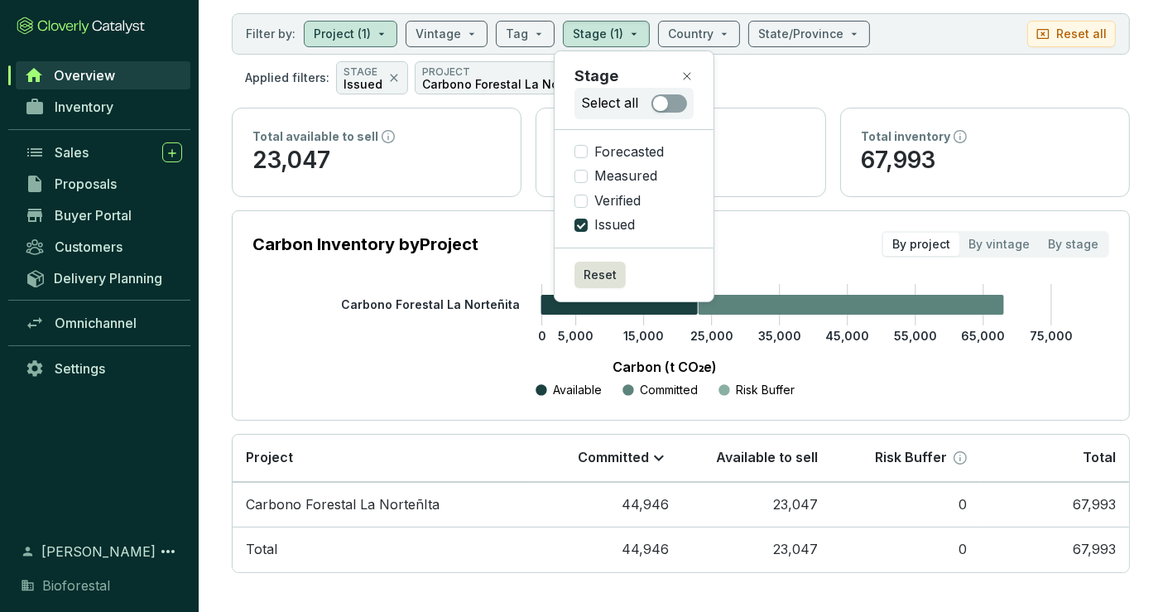
click at [965, 4] on section "Overview Filter by: Project (1) Vintage Tag Stage (1) Country State/Province Re…" at bounding box center [681, 266] width 965 height 700
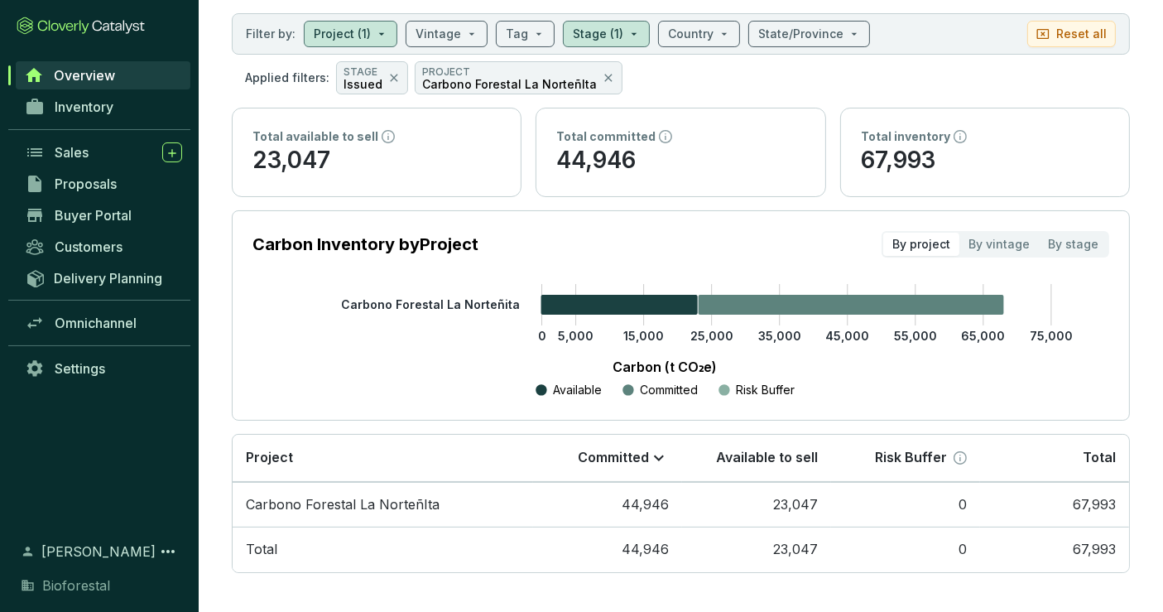
click at [754, 489] on td "23,047" at bounding box center [756, 505] width 149 height 46
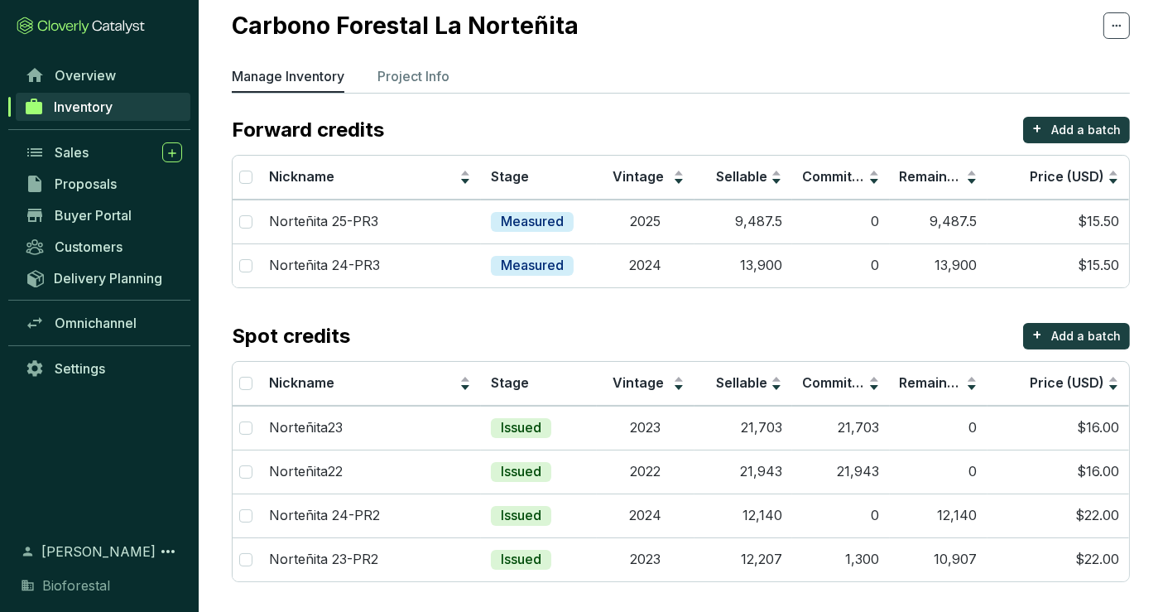
scroll to position [46, 0]
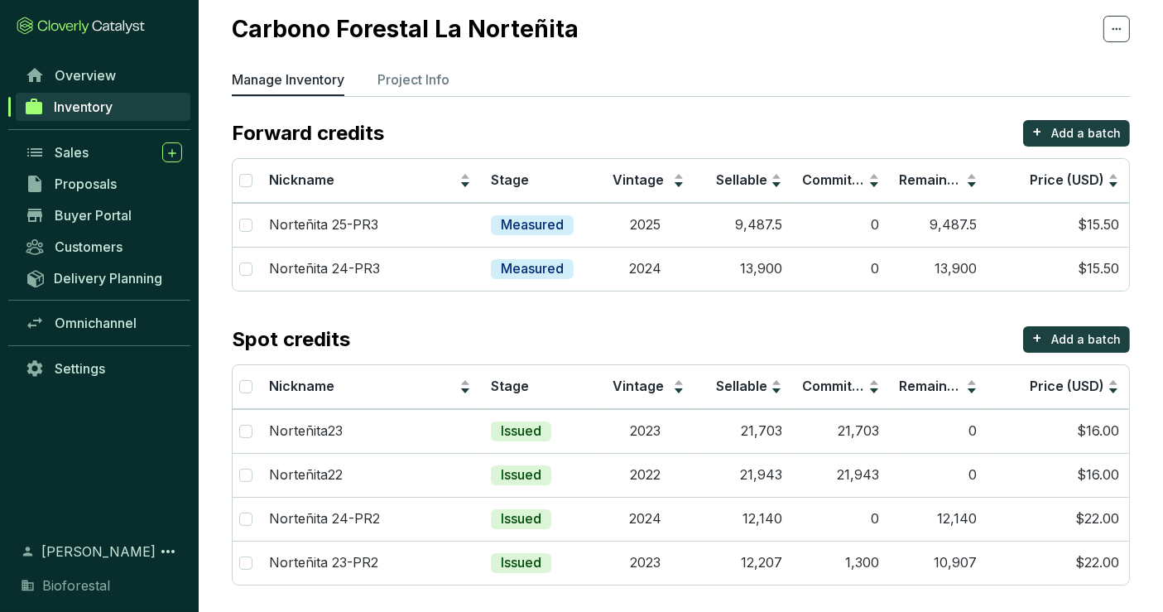
click at [838, 560] on td "1,300" at bounding box center [841, 563] width 98 height 44
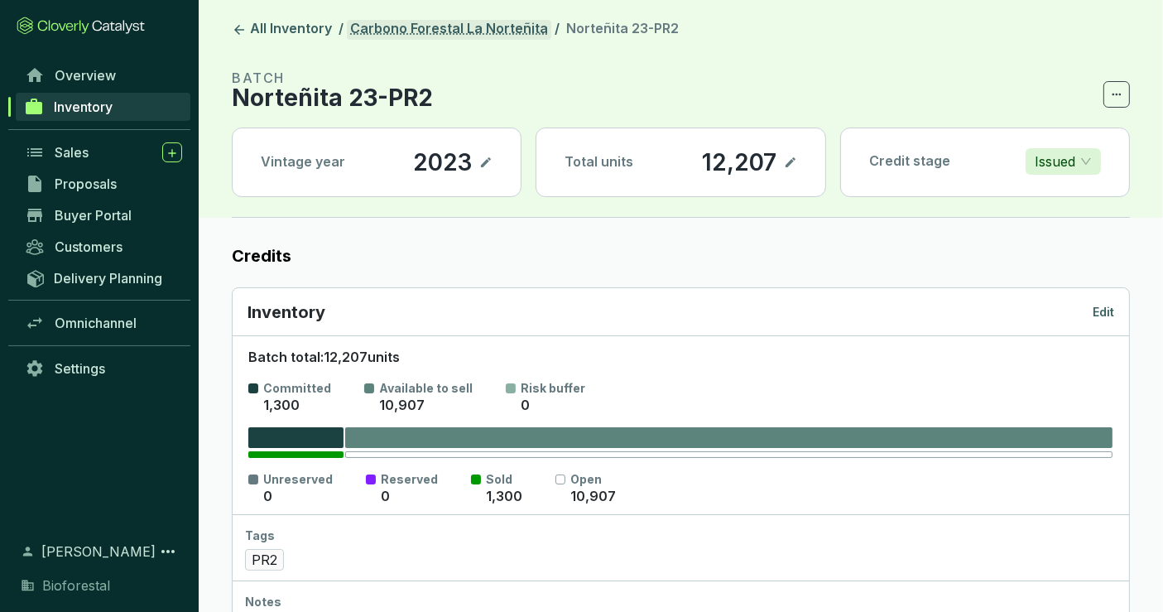
click at [475, 25] on link "Carbono Forestal La Norteñita" at bounding box center [449, 30] width 205 height 20
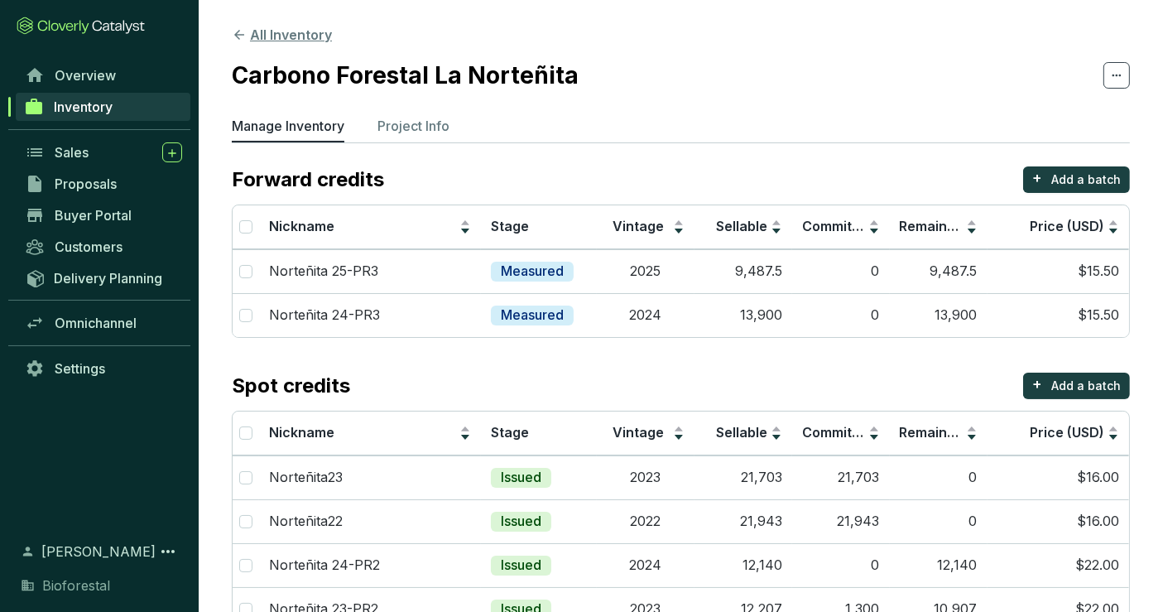
click at [309, 36] on button "All Inventory" at bounding box center [282, 35] width 100 height 20
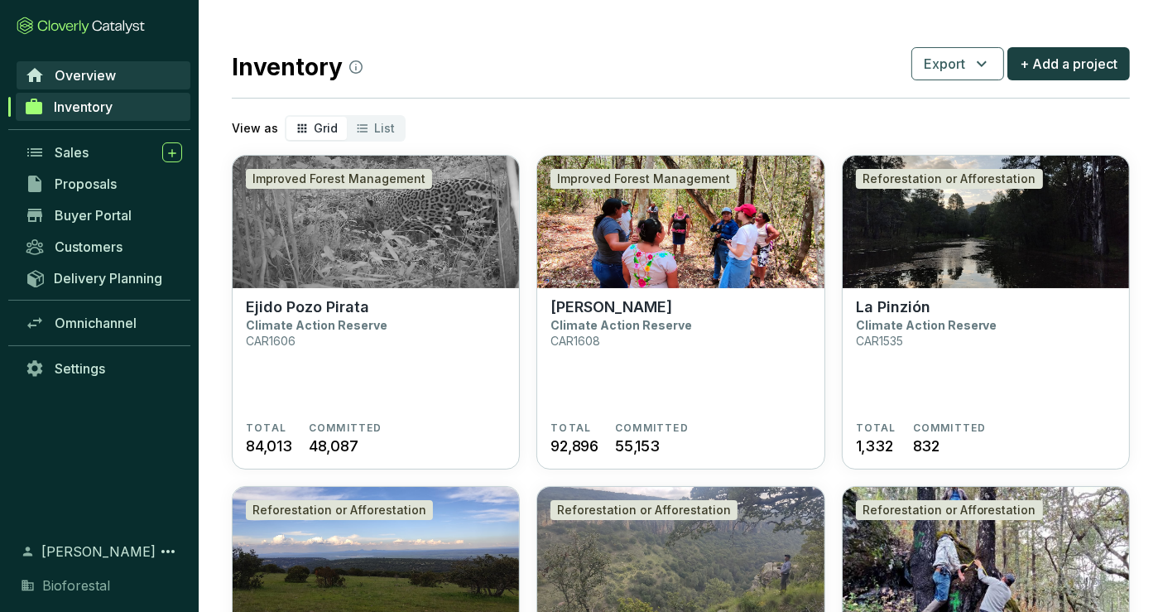
click at [106, 78] on span "Overview" at bounding box center [85, 75] width 61 height 17
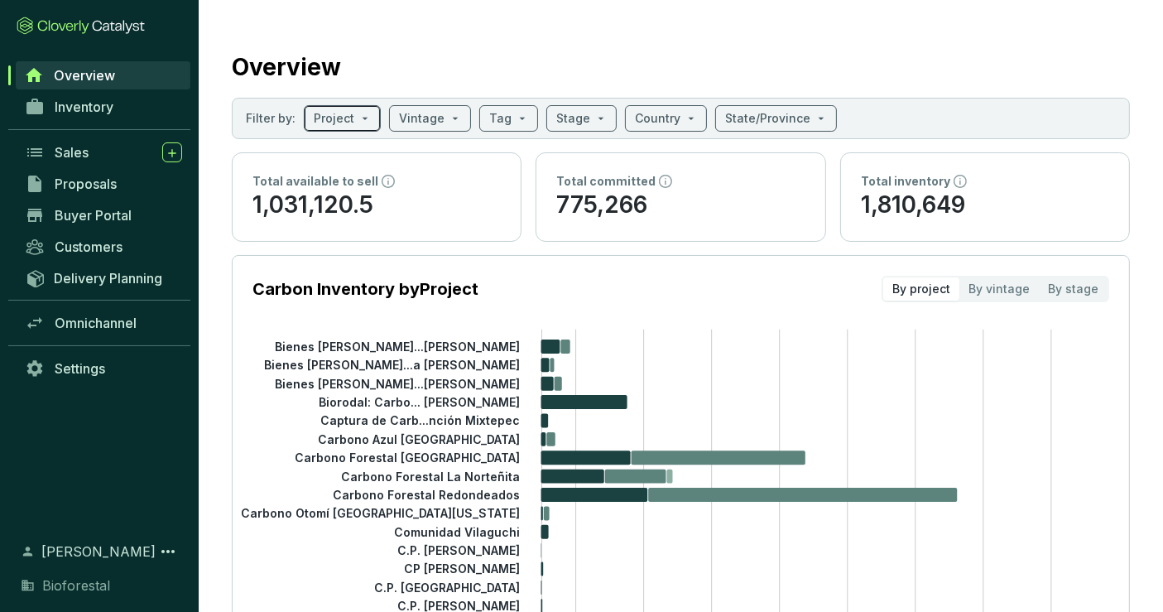
click at [349, 120] on input "search" at bounding box center [334, 118] width 41 height 25
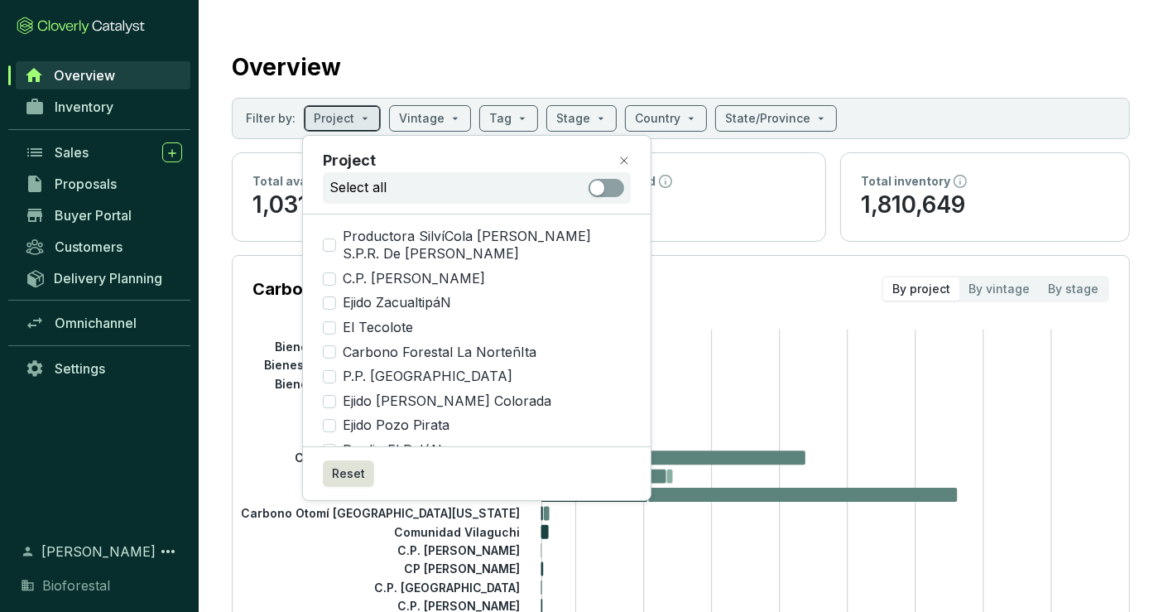
scroll to position [8, 0]
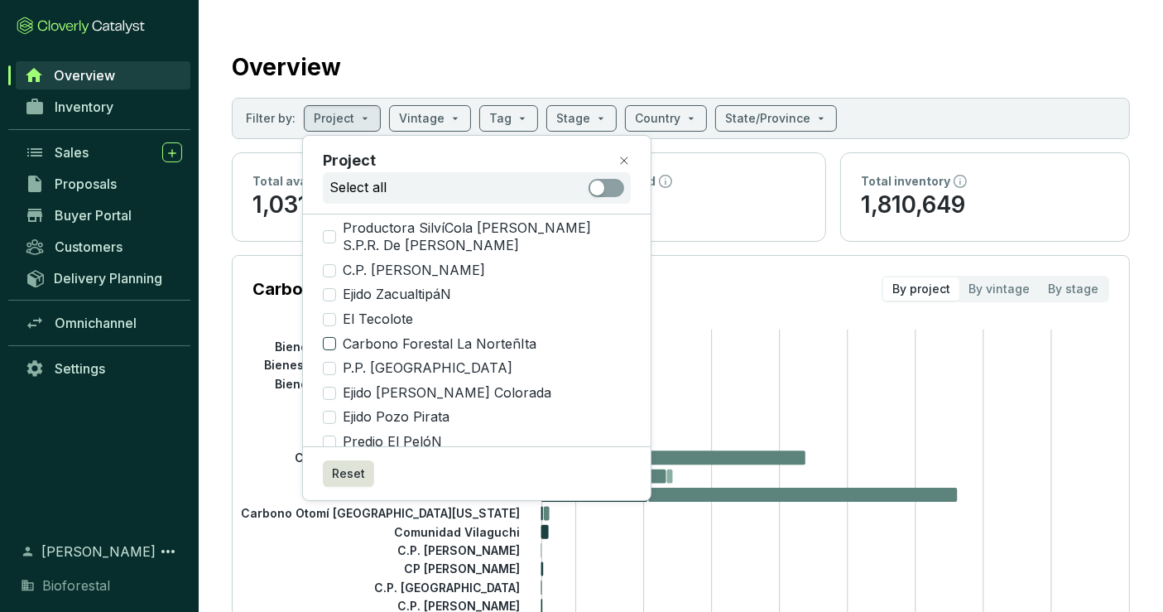
click at [519, 335] on span "Carbono Forestal La NorteñIta" at bounding box center [439, 344] width 207 height 18
click at [336, 337] on input "Carbono Forestal La NorteñIta" at bounding box center [329, 343] width 13 height 13
checkbox input "true"
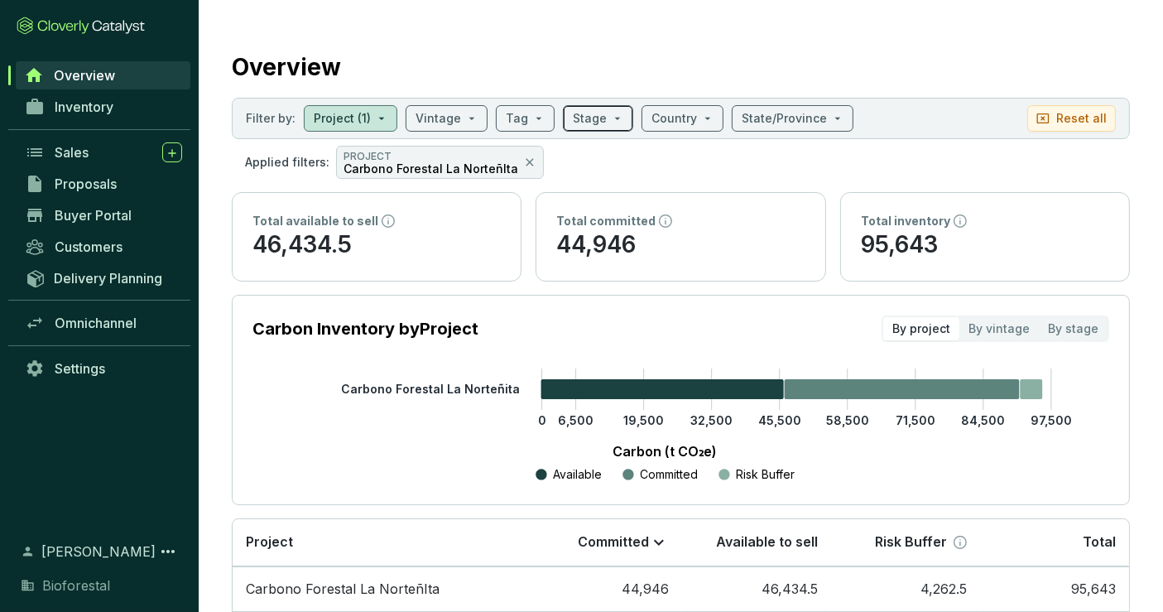
click at [594, 118] on input "search" at bounding box center [590, 118] width 34 height 25
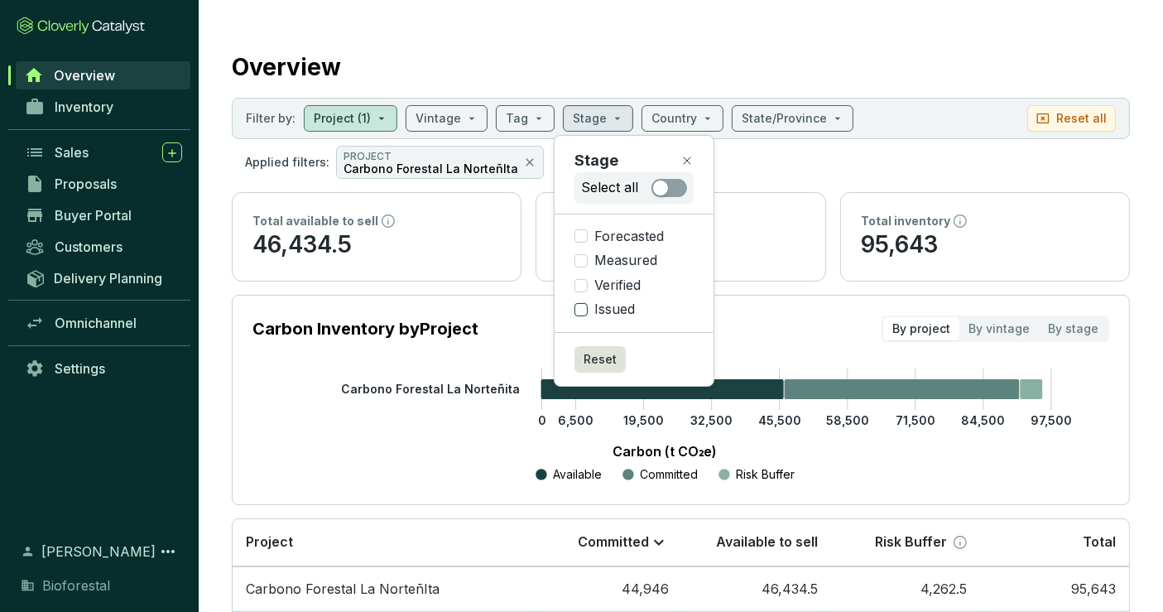
click at [618, 310] on span "Issued" at bounding box center [615, 310] width 54 height 18
click at [588, 310] on input "Issued" at bounding box center [581, 309] width 13 height 13
checkbox input "true"
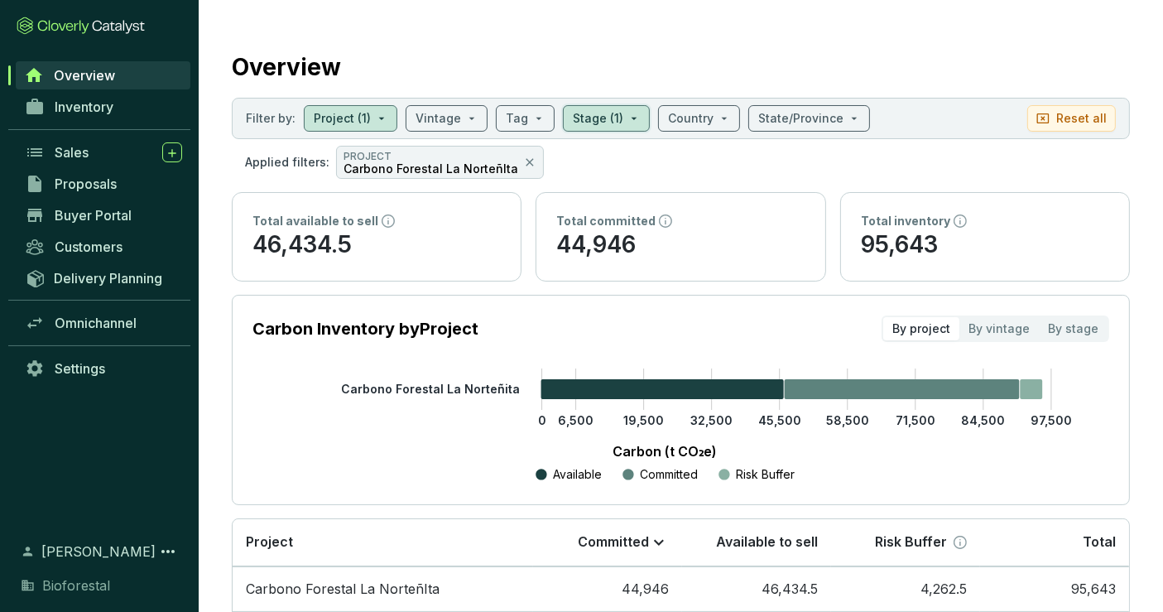
click at [956, 14] on section "Overview Filter by: Project (1) Vintage Tag Stage (1) Country State/Province Re…" at bounding box center [681, 350] width 965 height 700
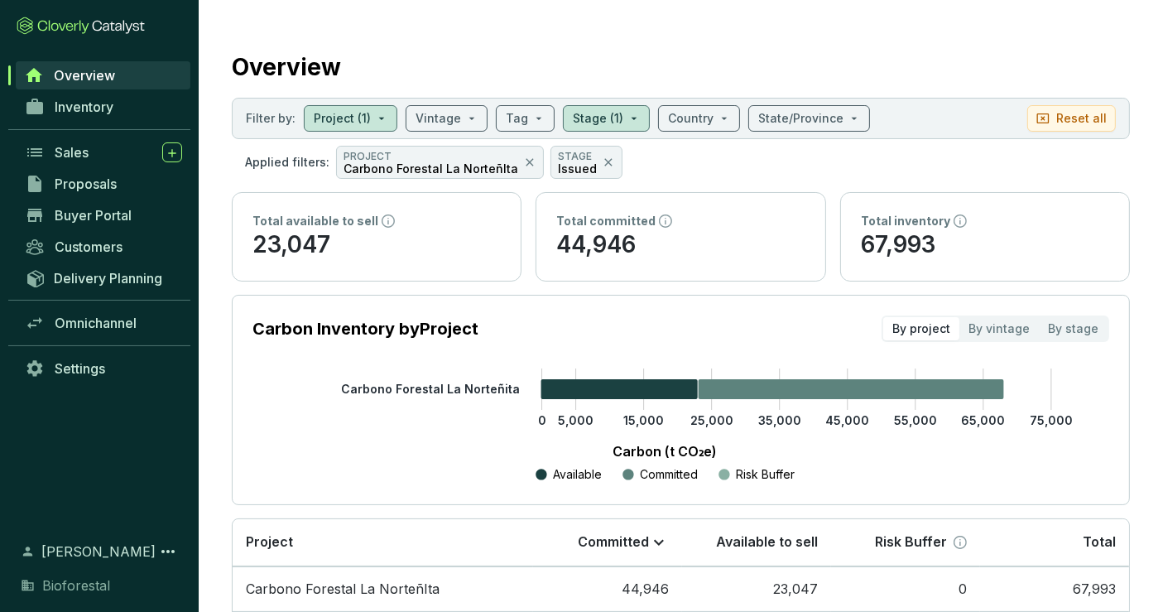
scroll to position [84, 0]
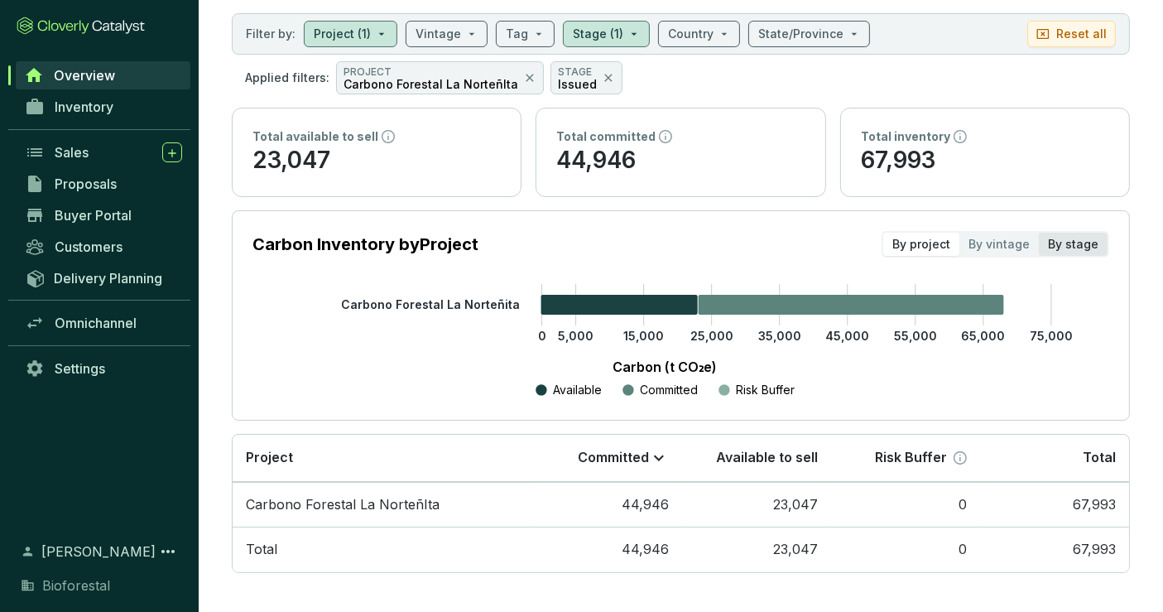
click at [1090, 236] on div "By stage" at bounding box center [1073, 244] width 69 height 23
click at [1039, 233] on input "By stage" at bounding box center [1039, 233] width 0 height 0
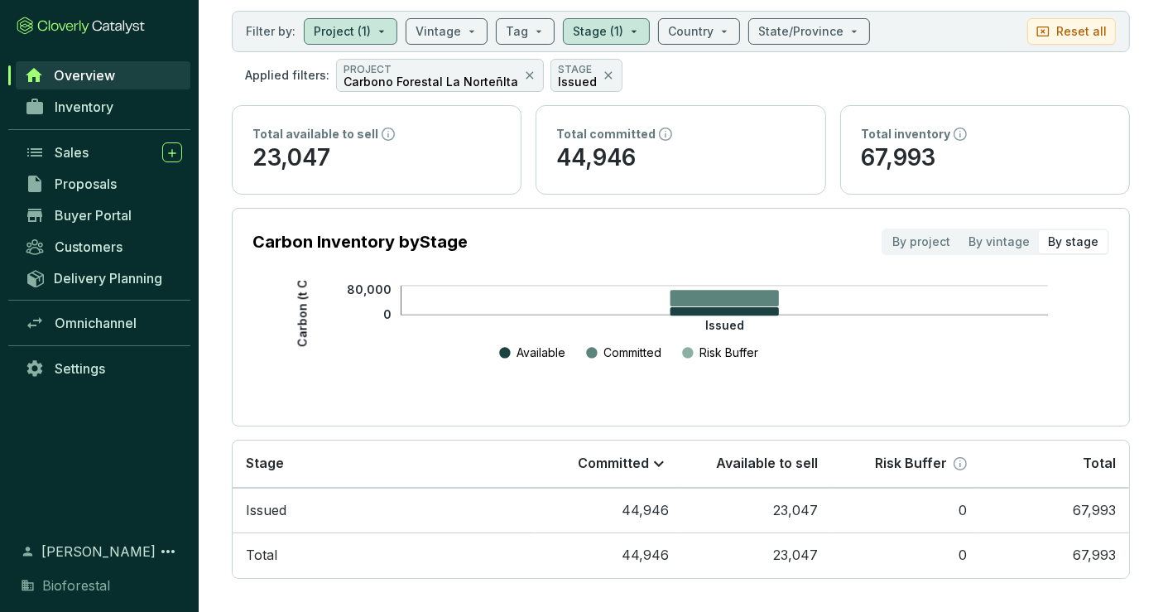
scroll to position [87, 0]
click at [1020, 233] on div "By vintage" at bounding box center [999, 241] width 79 height 23
click at [960, 230] on input "By vintage" at bounding box center [960, 230] width 0 height 0
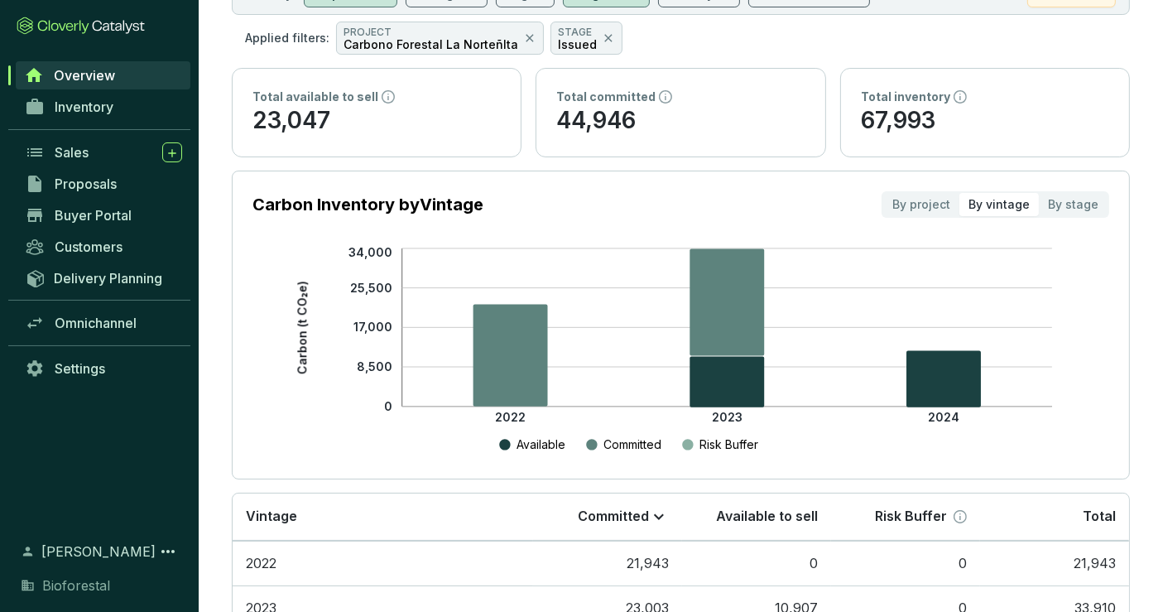
scroll to position [0, 0]
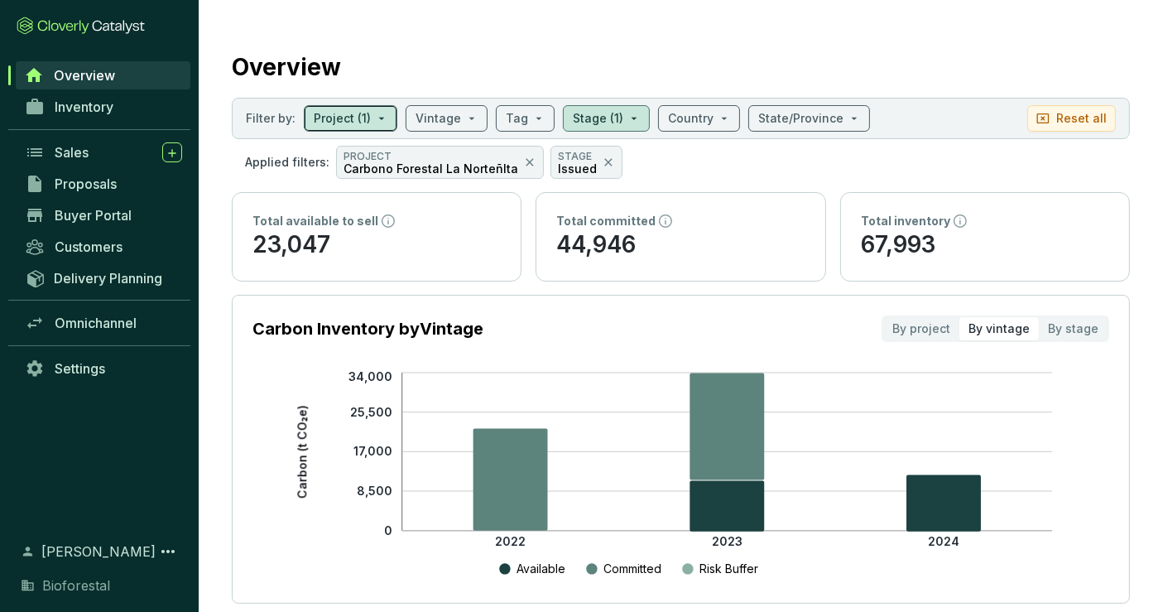
click at [345, 117] on input "search" at bounding box center [342, 118] width 57 height 25
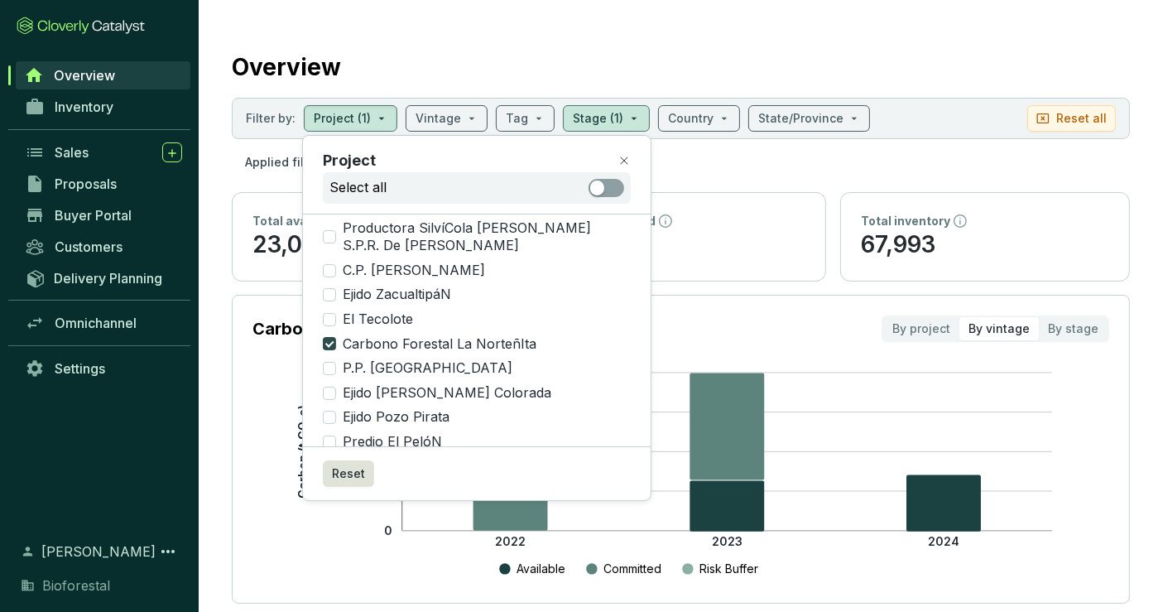
click at [334, 337] on input "Carbono Forestal La NorteñIta" at bounding box center [329, 343] width 13 height 13
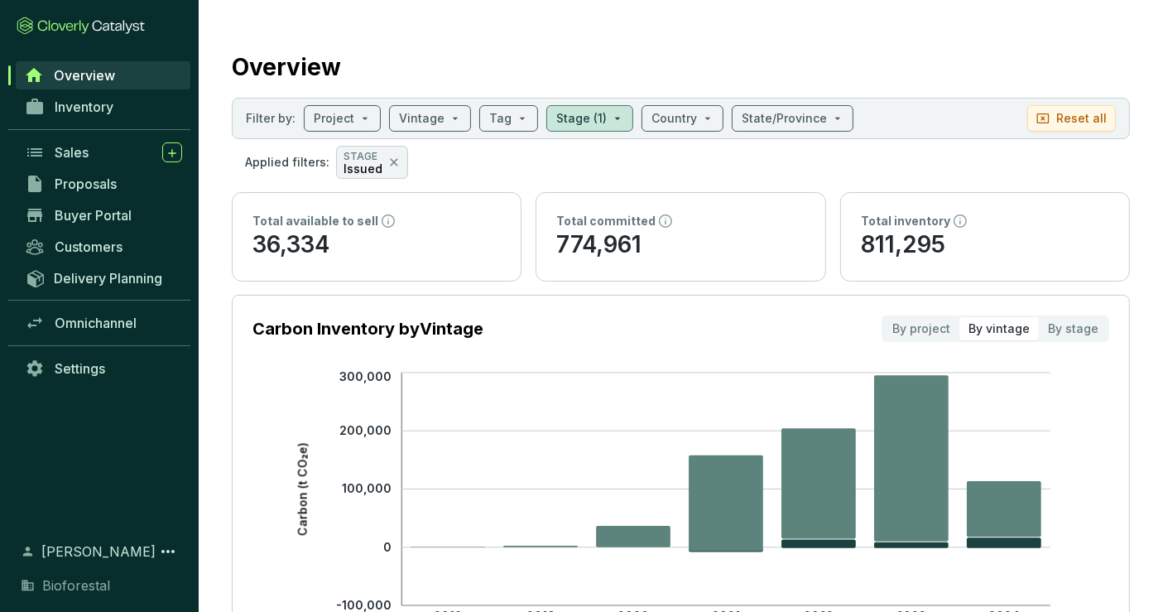
click at [506, 315] on section "Carbon Inventory by Vintage By project By vintage By stage" at bounding box center [681, 328] width 857 height 26
click at [336, 108] on input "search" at bounding box center [334, 118] width 41 height 25
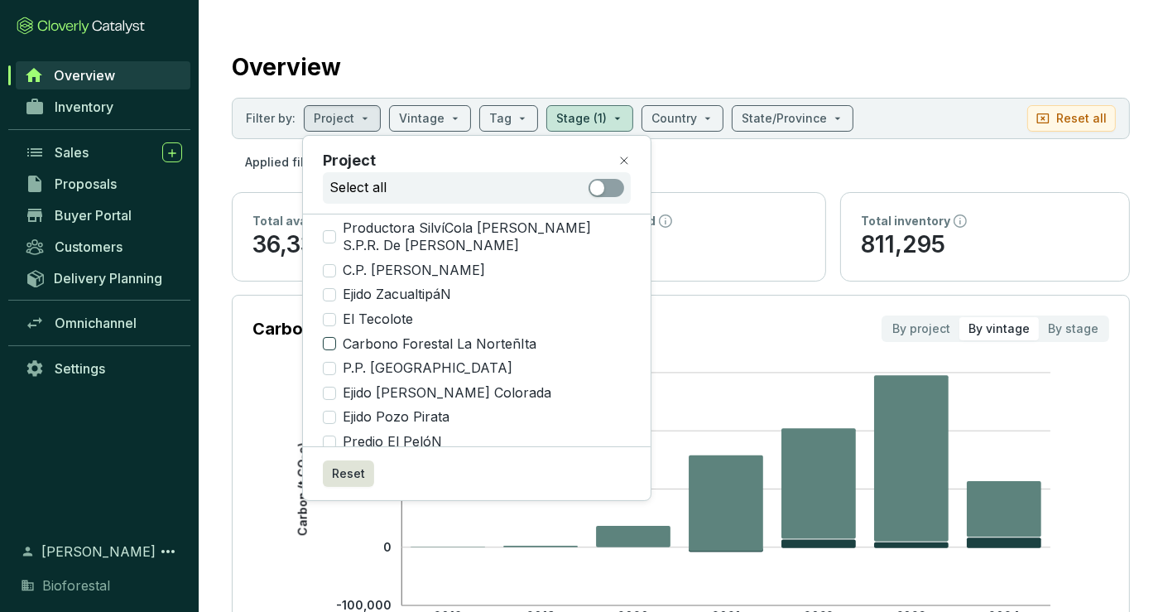
click at [497, 335] on span "Carbono Forestal La NorteñIta" at bounding box center [439, 344] width 207 height 18
click at [336, 337] on input "Carbono Forestal La NorteñIta" at bounding box center [329, 343] width 13 height 13
checkbox input "true"
click at [915, 37] on section "Overview Filter by: Project (1) Vintage Tag Stage (1) Country State/Province Re…" at bounding box center [681, 572] width 965 height 1145
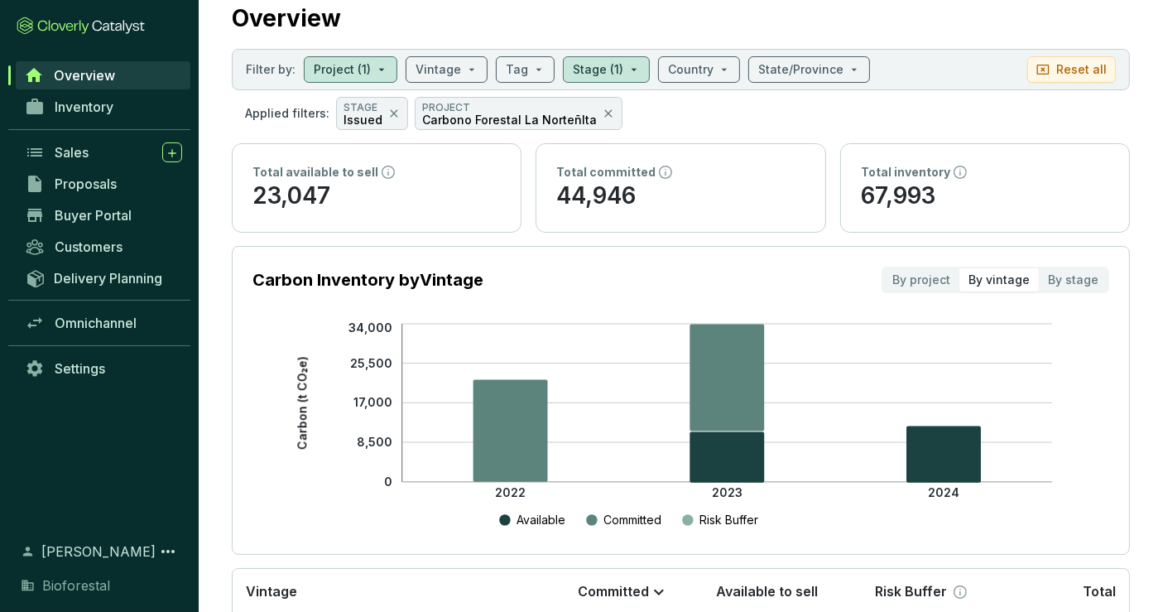
scroll to position [48, 0]
click at [930, 277] on div "By project" at bounding box center [921, 280] width 76 height 23
click at [883, 269] on input "By project" at bounding box center [883, 269] width 0 height 0
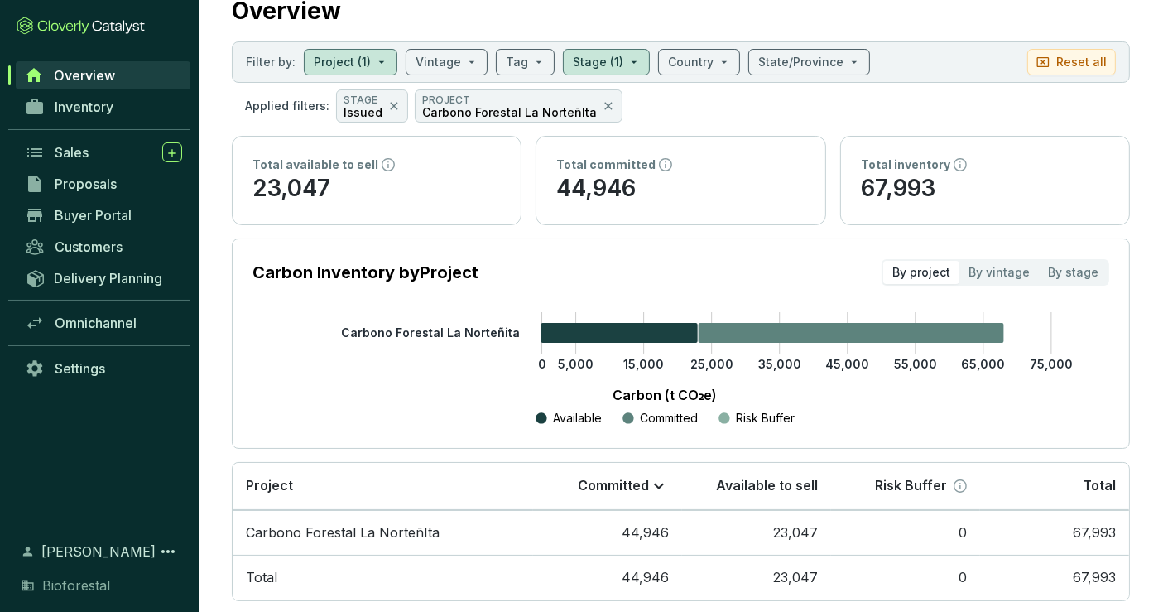
scroll to position [84, 0]
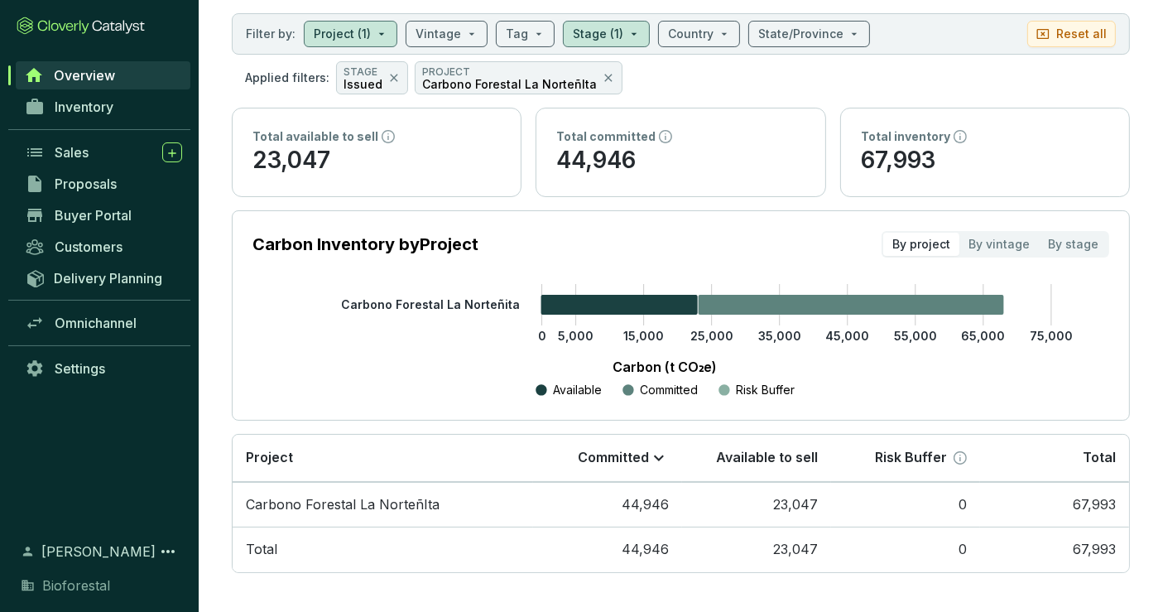
click at [896, 497] on td "0" at bounding box center [905, 505] width 149 height 46
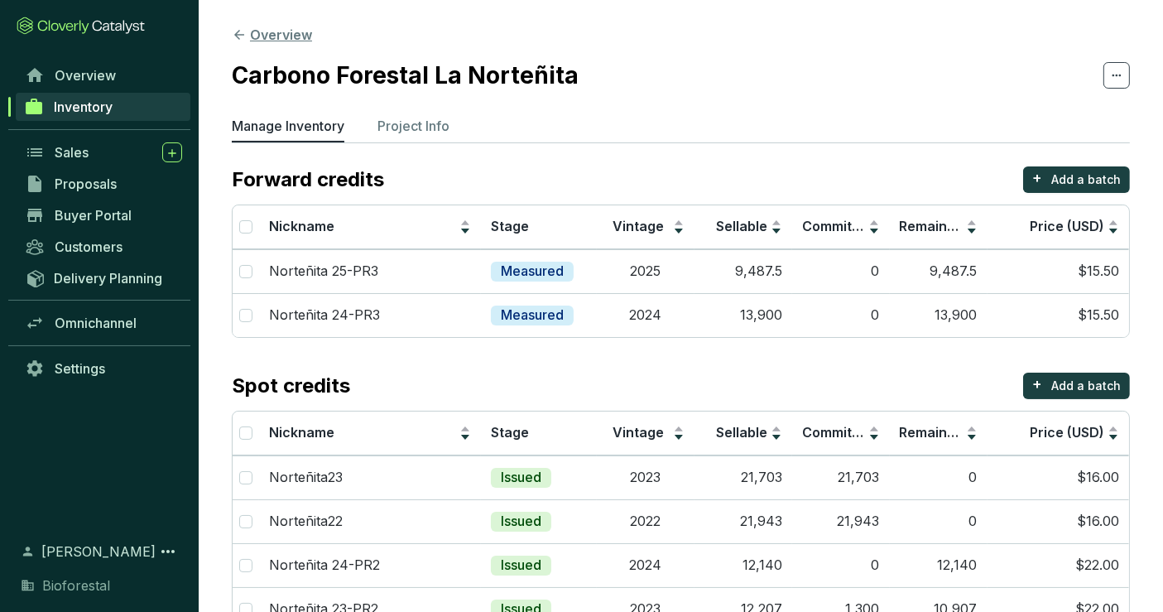
click at [282, 33] on button "Overview" at bounding box center [272, 35] width 80 height 20
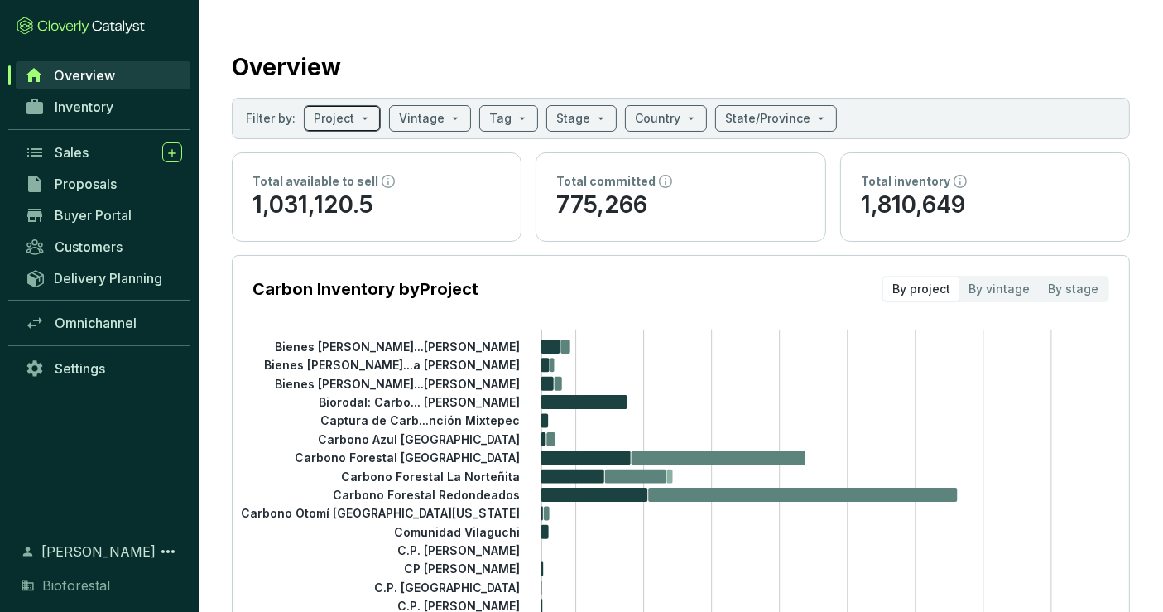
click at [361, 120] on span at bounding box center [342, 118] width 57 height 25
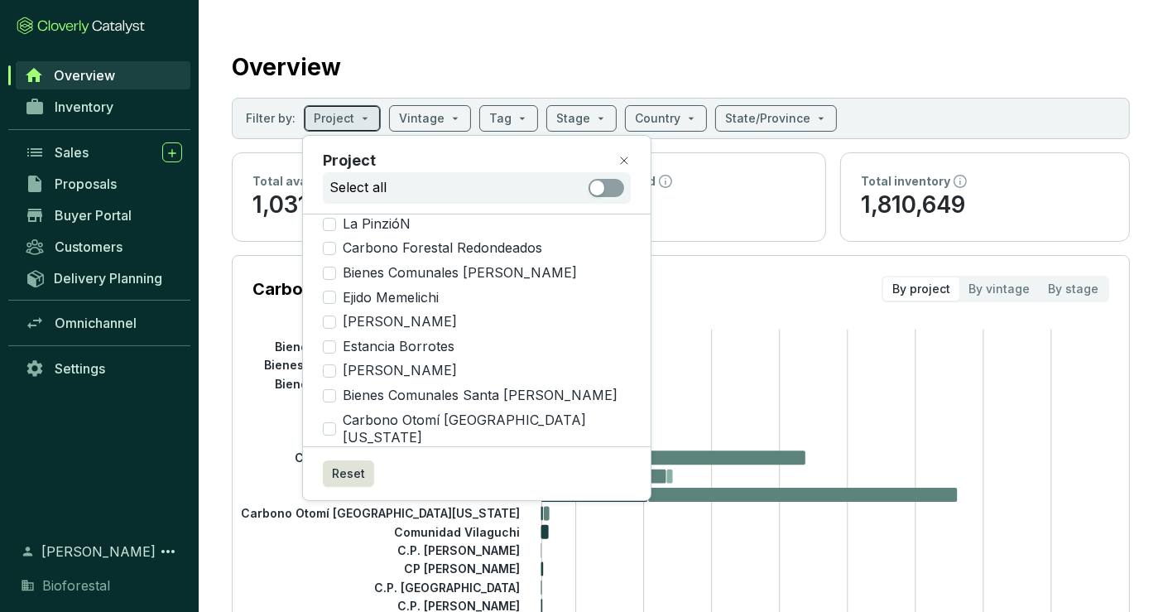
scroll to position [714, 0]
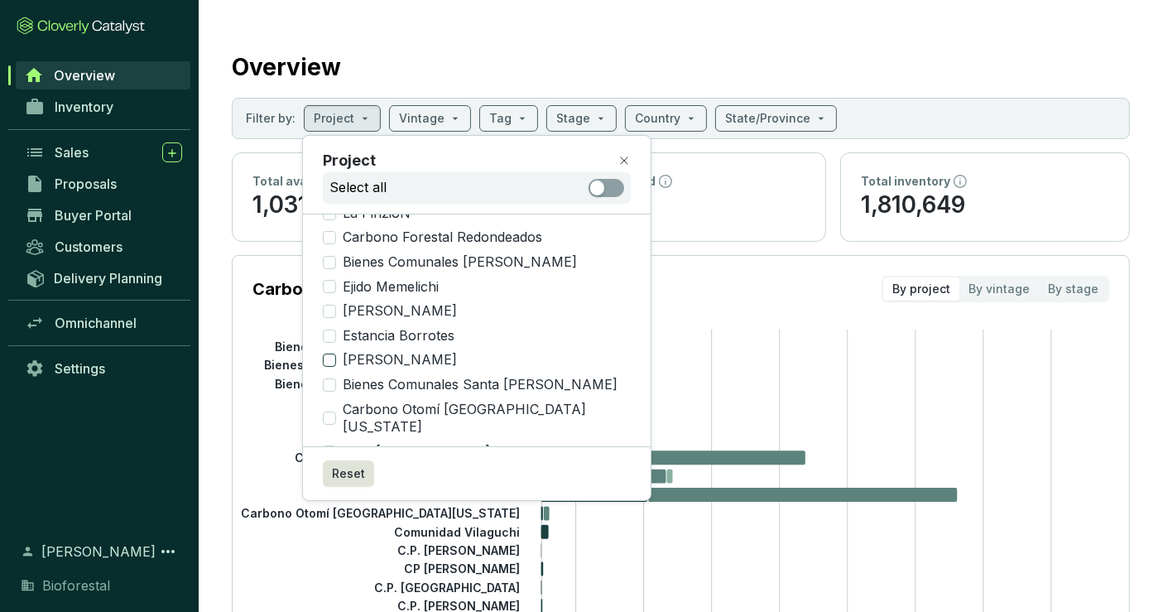
click at [398, 351] on span "[PERSON_NAME]" at bounding box center [400, 360] width 128 height 18
click at [336, 354] on input "[PERSON_NAME]" at bounding box center [329, 360] width 13 height 13
checkbox input "true"
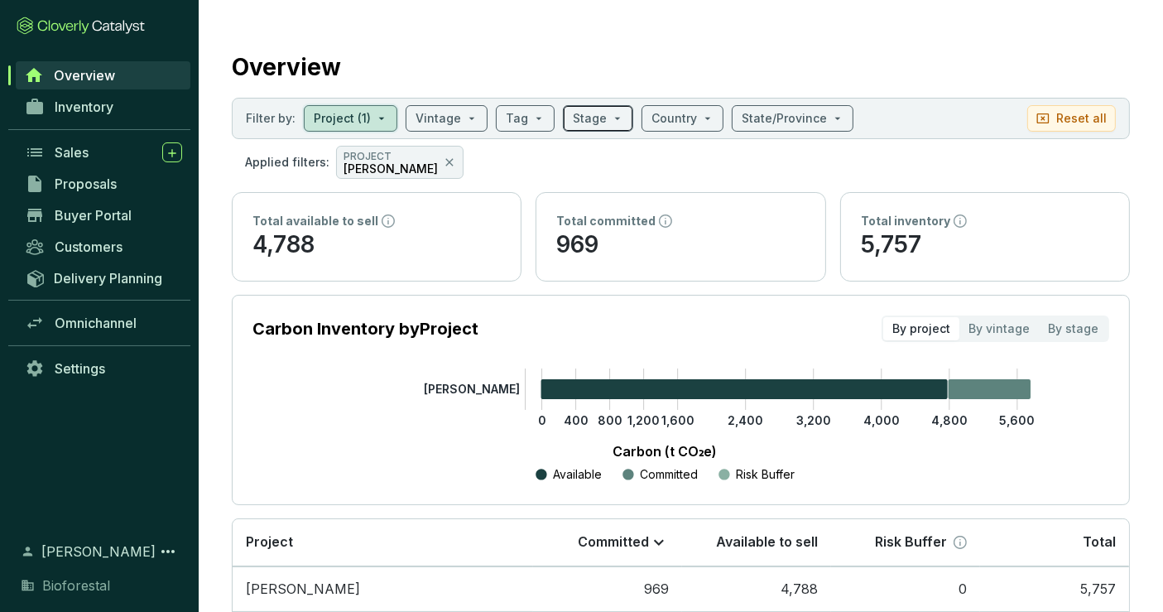
click at [589, 126] on input "search" at bounding box center [590, 118] width 34 height 25
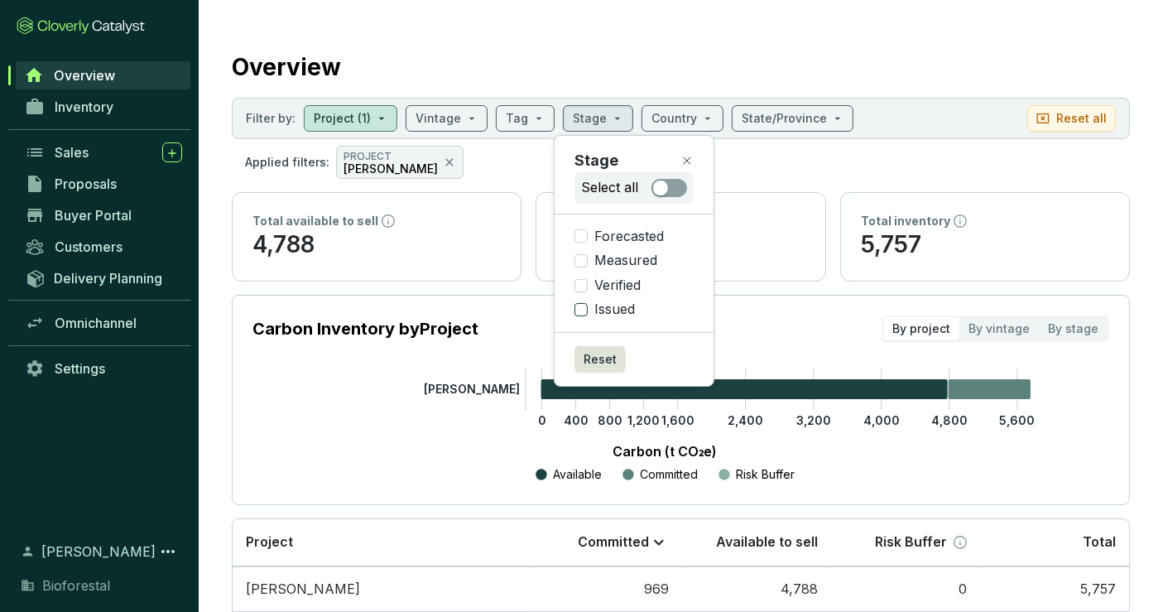
click at [617, 305] on span "Issued" at bounding box center [615, 310] width 54 height 18
click at [588, 305] on input "Issued" at bounding box center [581, 309] width 13 height 13
checkbox input "true"
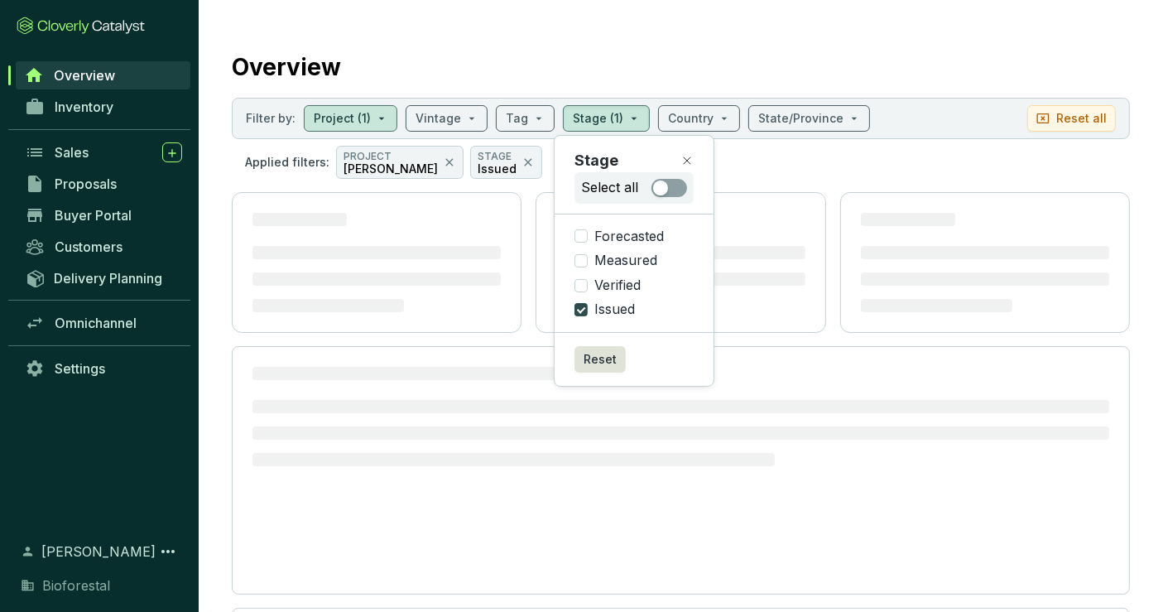
click at [965, 23] on section "Overview Filter by: Project (1) Vintage Tag Stage (1) Country State/Province Re…" at bounding box center [681, 363] width 965 height 727
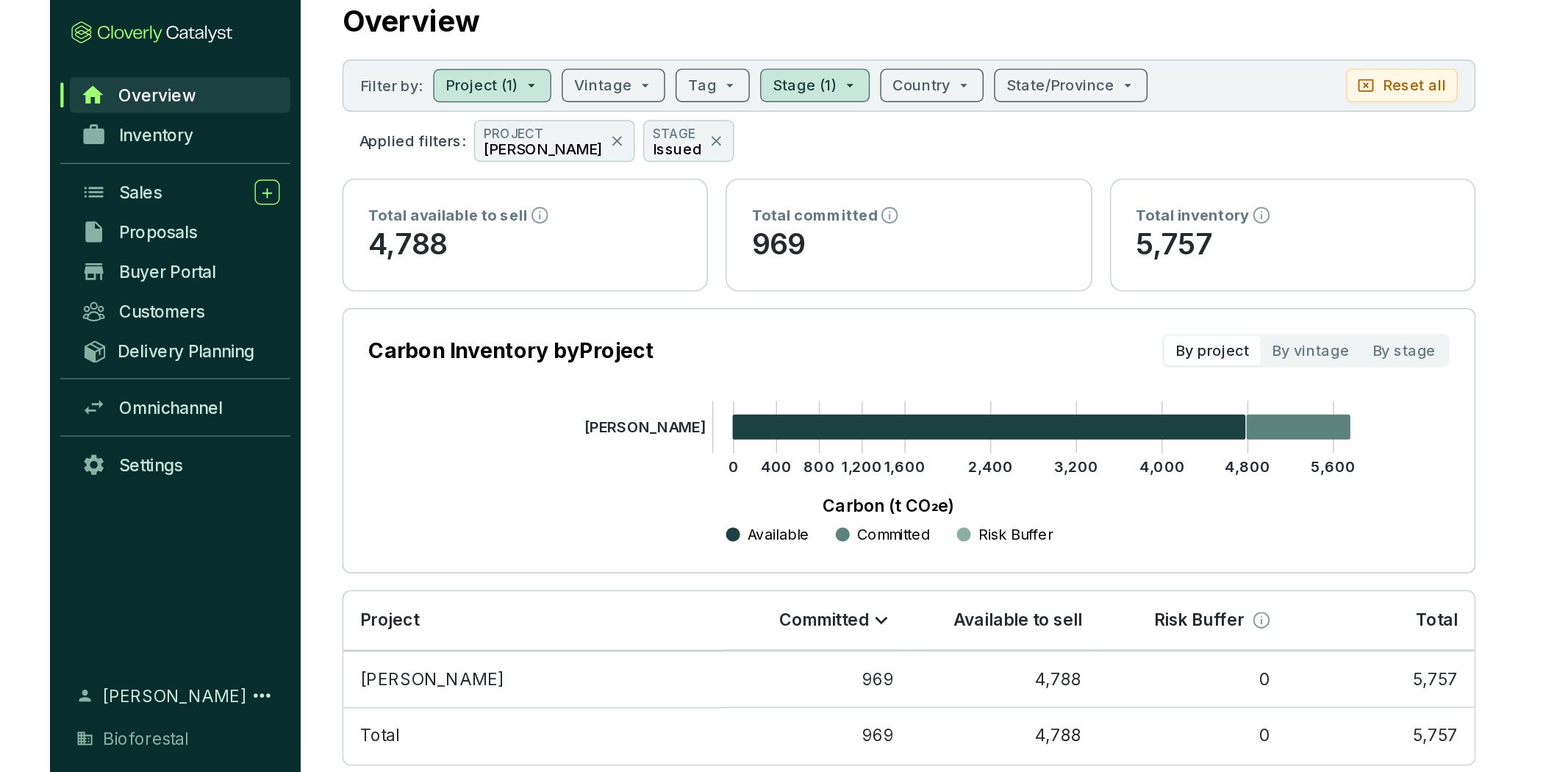
scroll to position [0, 0]
